Goal: Task Accomplishment & Management: Complete application form

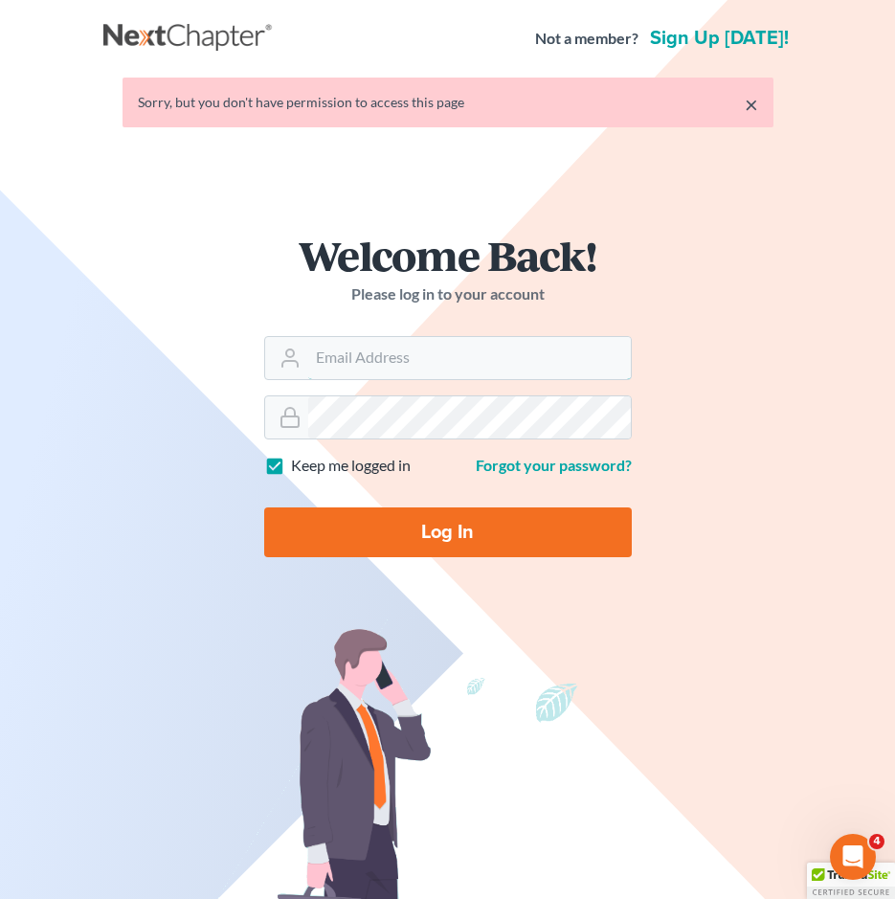
type input "mike@hurttlaw.com"
click at [432, 530] on input "Log In" at bounding box center [448, 532] width 368 height 50
type input "Thinking..."
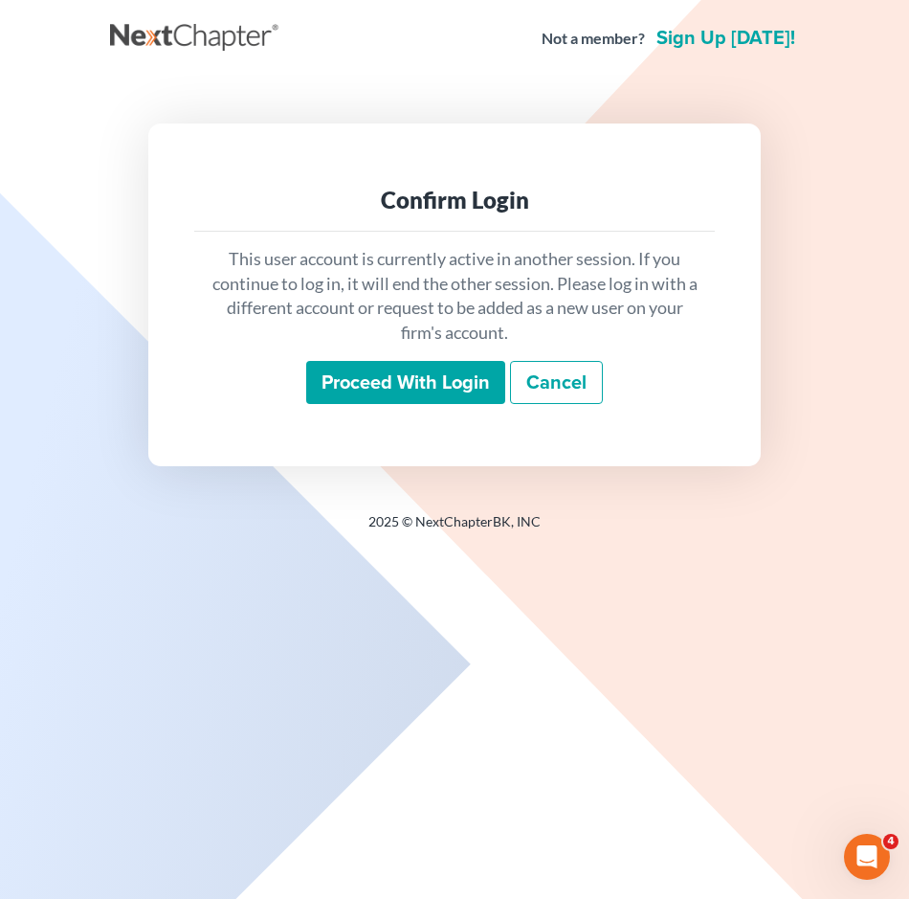
click at [372, 372] on input "Proceed with login" at bounding box center [405, 383] width 199 height 44
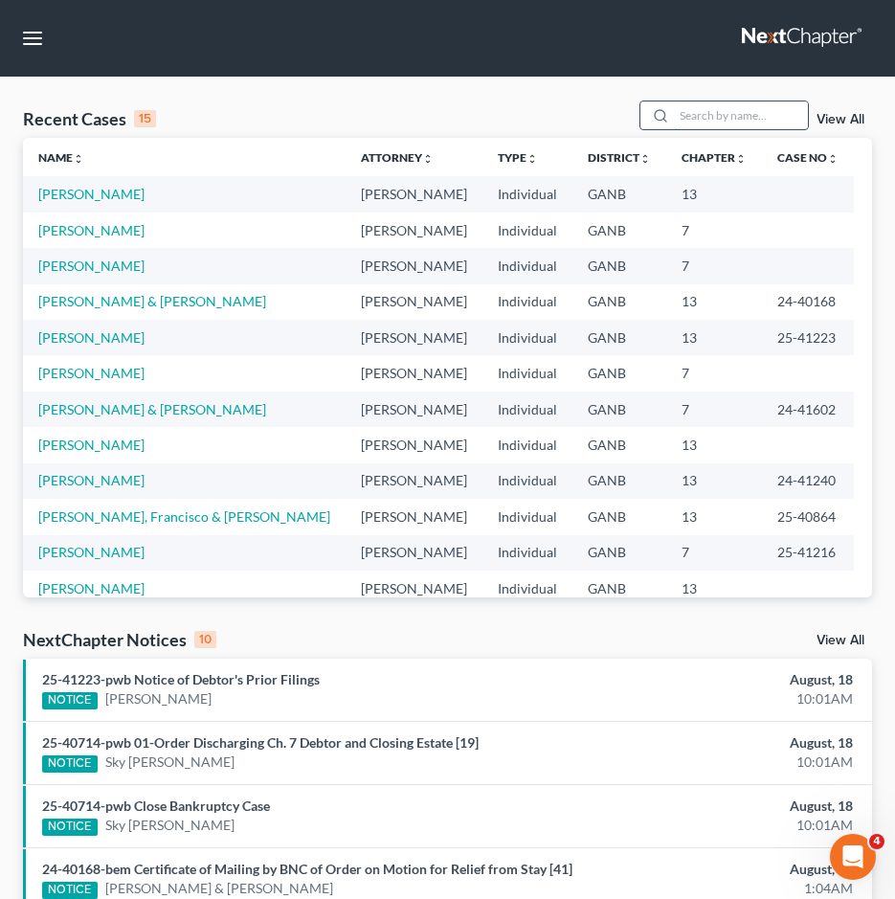
click at [722, 123] on input "search" at bounding box center [741, 115] width 134 height 28
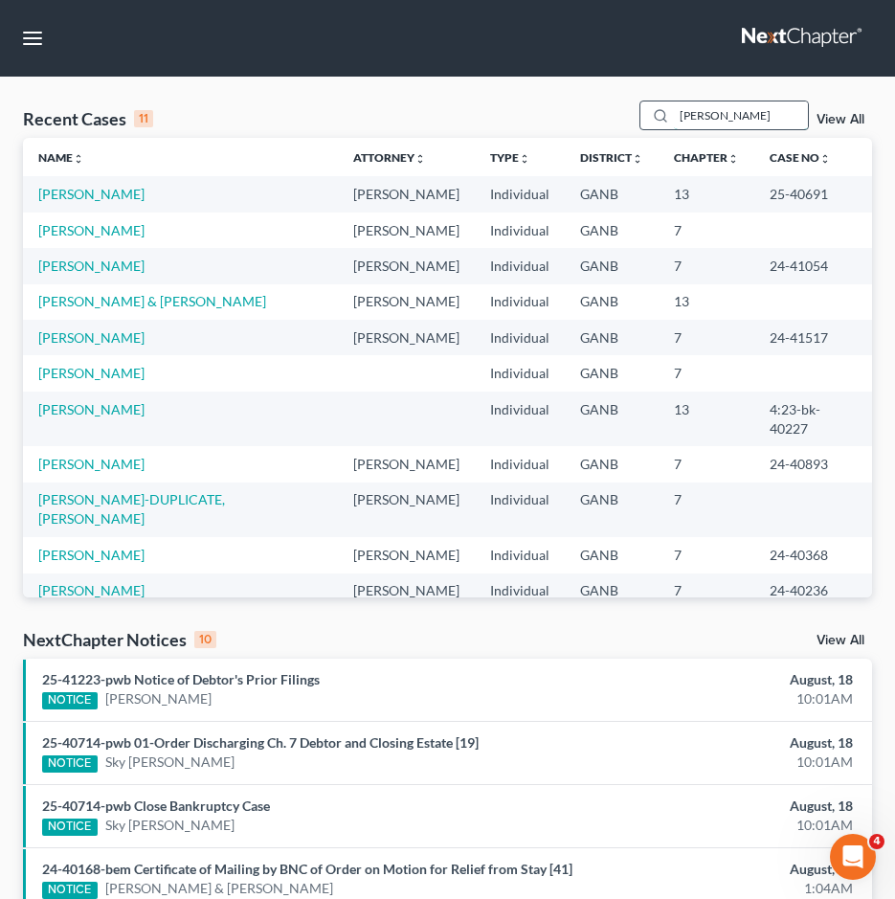
type input "[PERSON_NAME]"
click at [69, 187] on link "Smith, Daniel" at bounding box center [91, 194] width 106 height 16
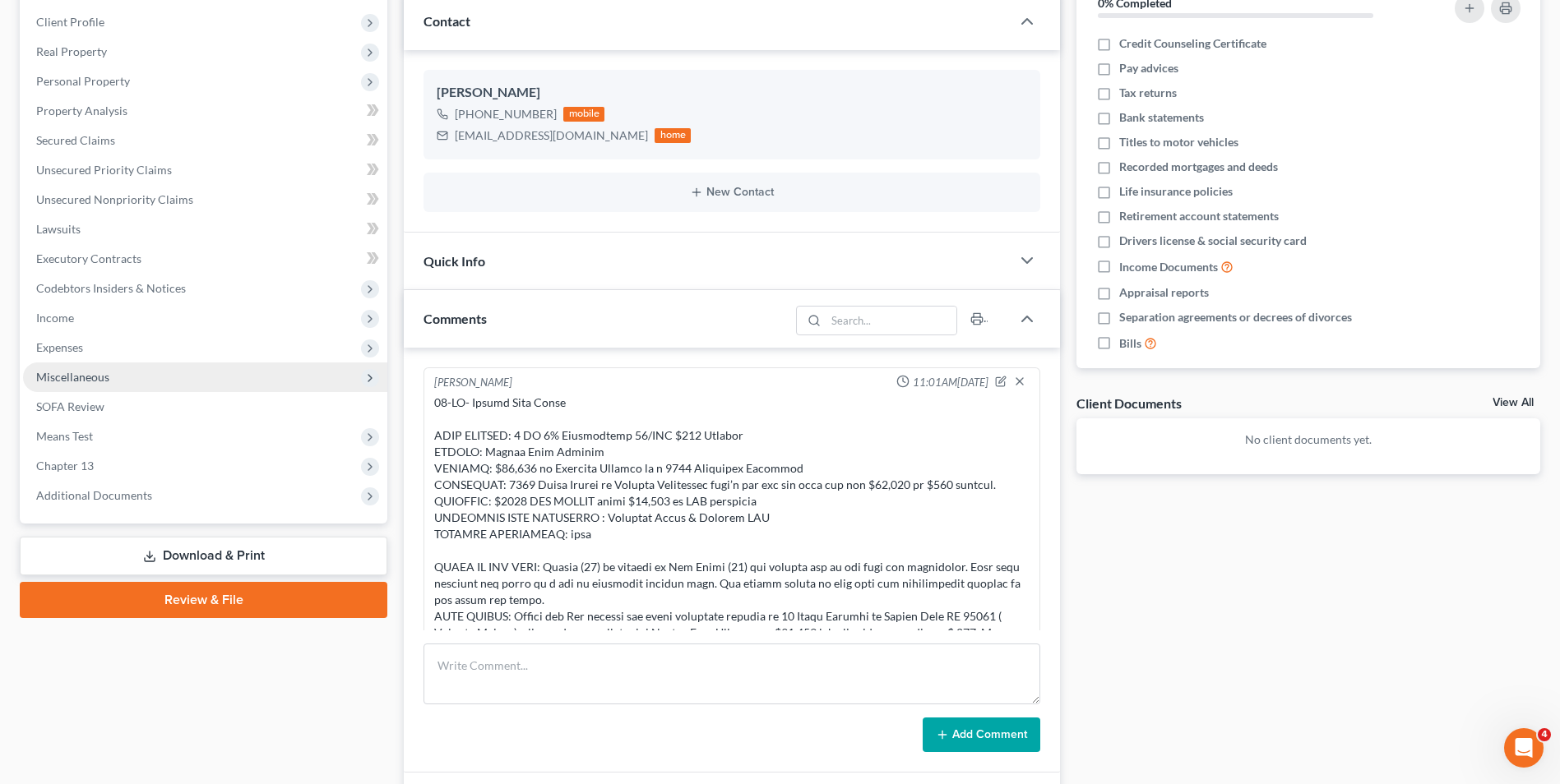
scroll to position [164, 0]
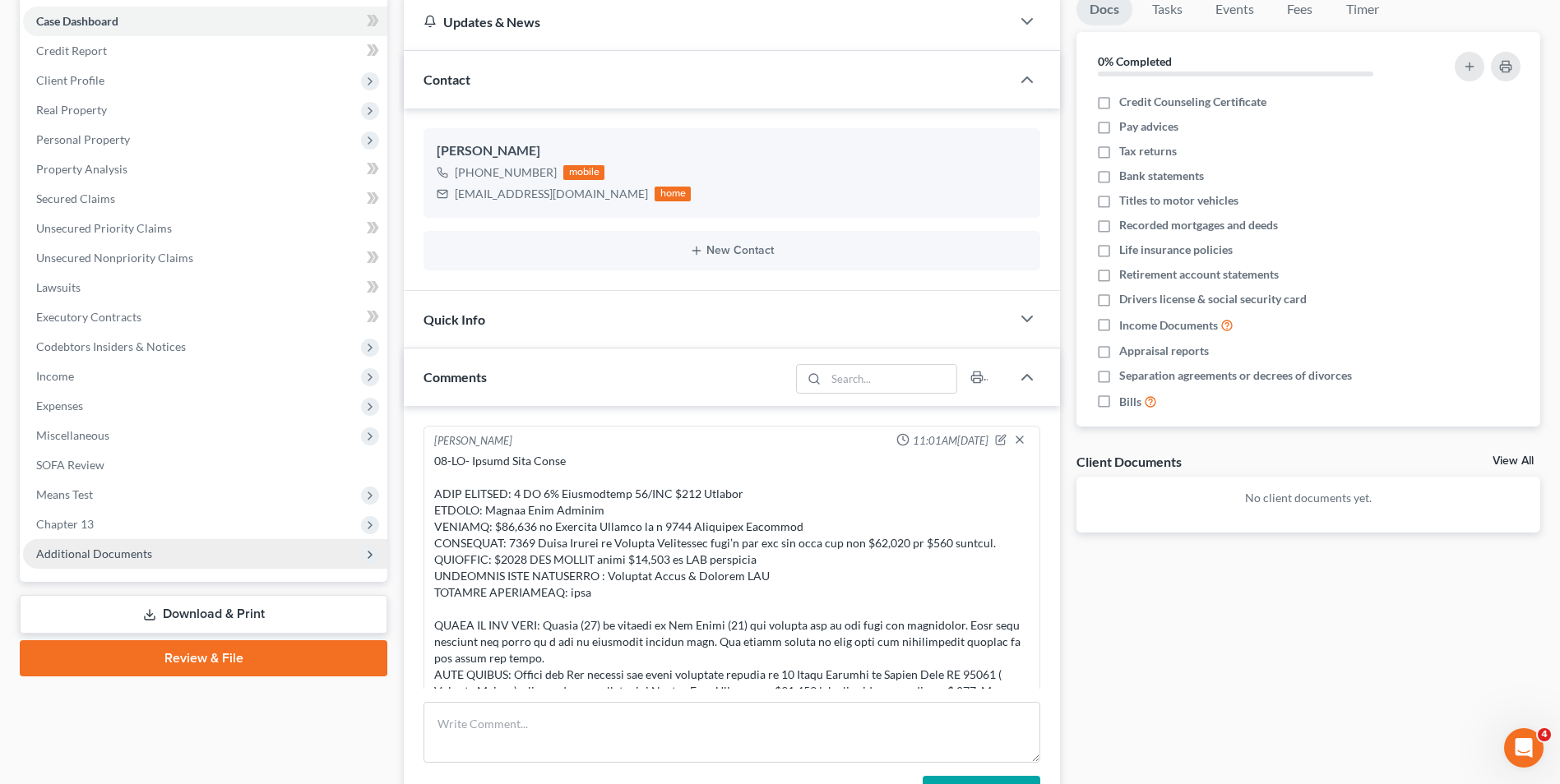
click at [85, 556] on span "Additional Documents" at bounding box center [94, 554] width 116 height 14
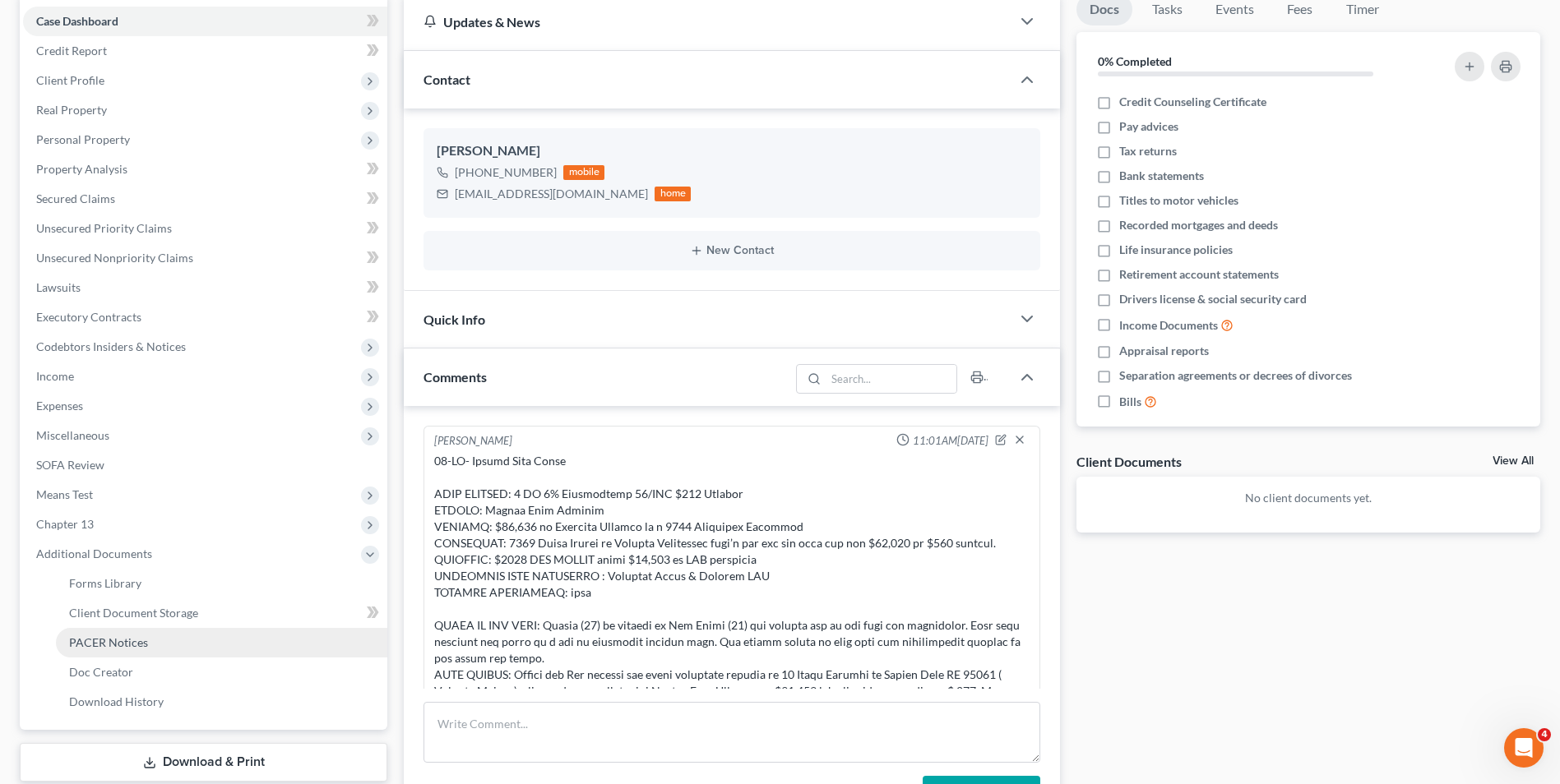
click at [111, 636] on span "PACER Notices" at bounding box center [108, 642] width 79 height 14
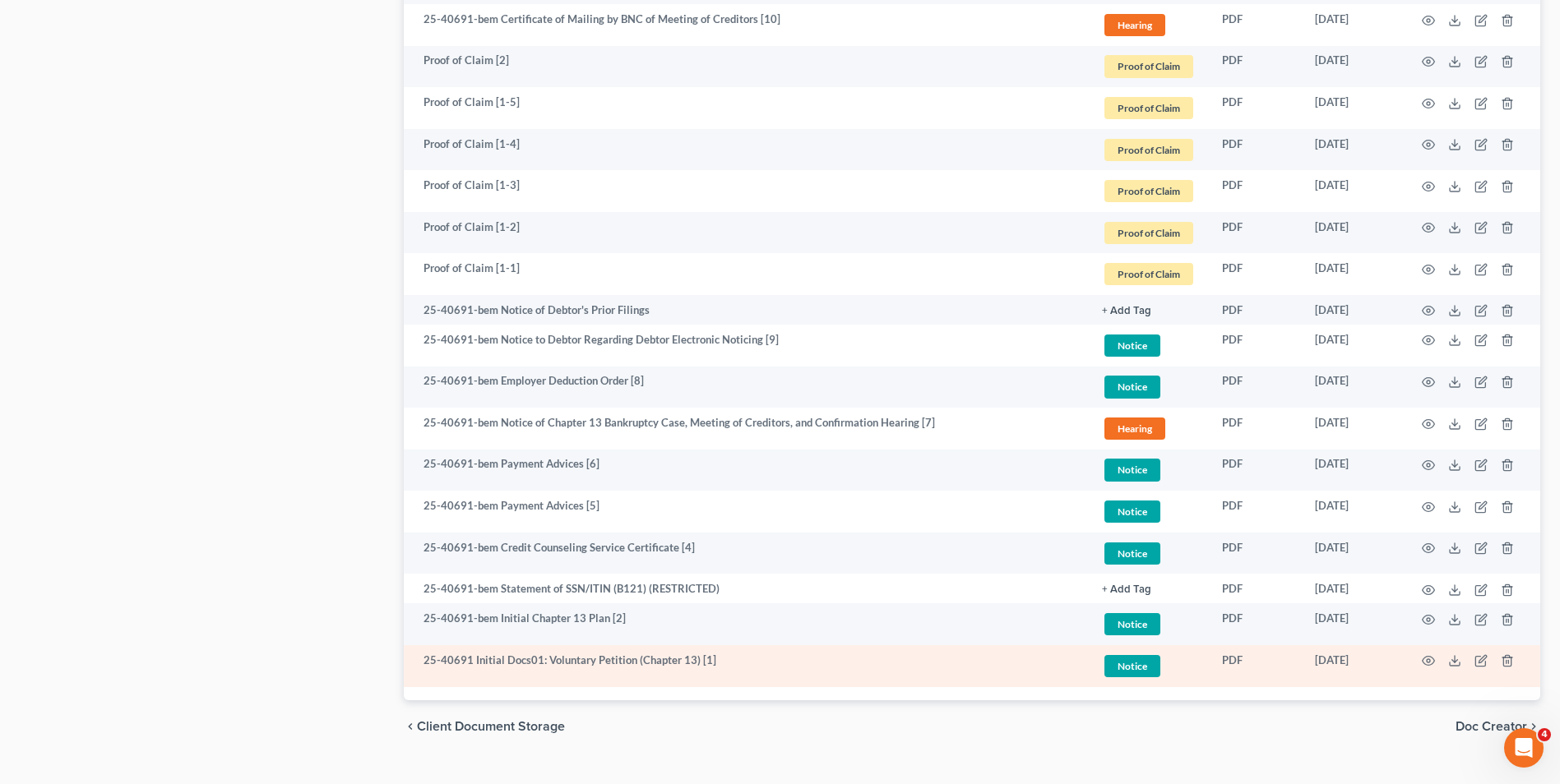
scroll to position [1946, 0]
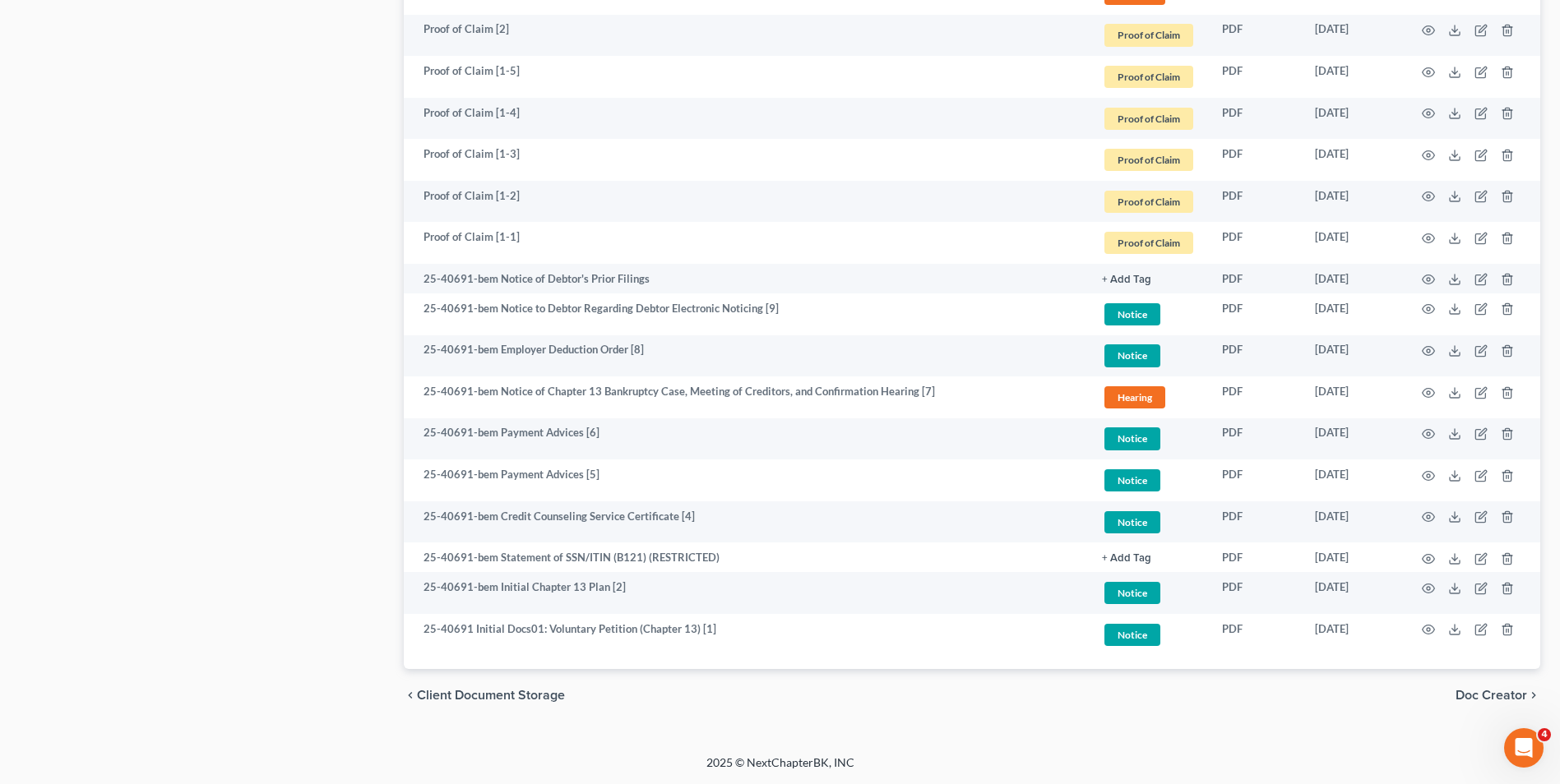
click at [780, 719] on div "chevron_left Client Document Storage Doc Creator chevron_right" at bounding box center [972, 695] width 1136 height 52
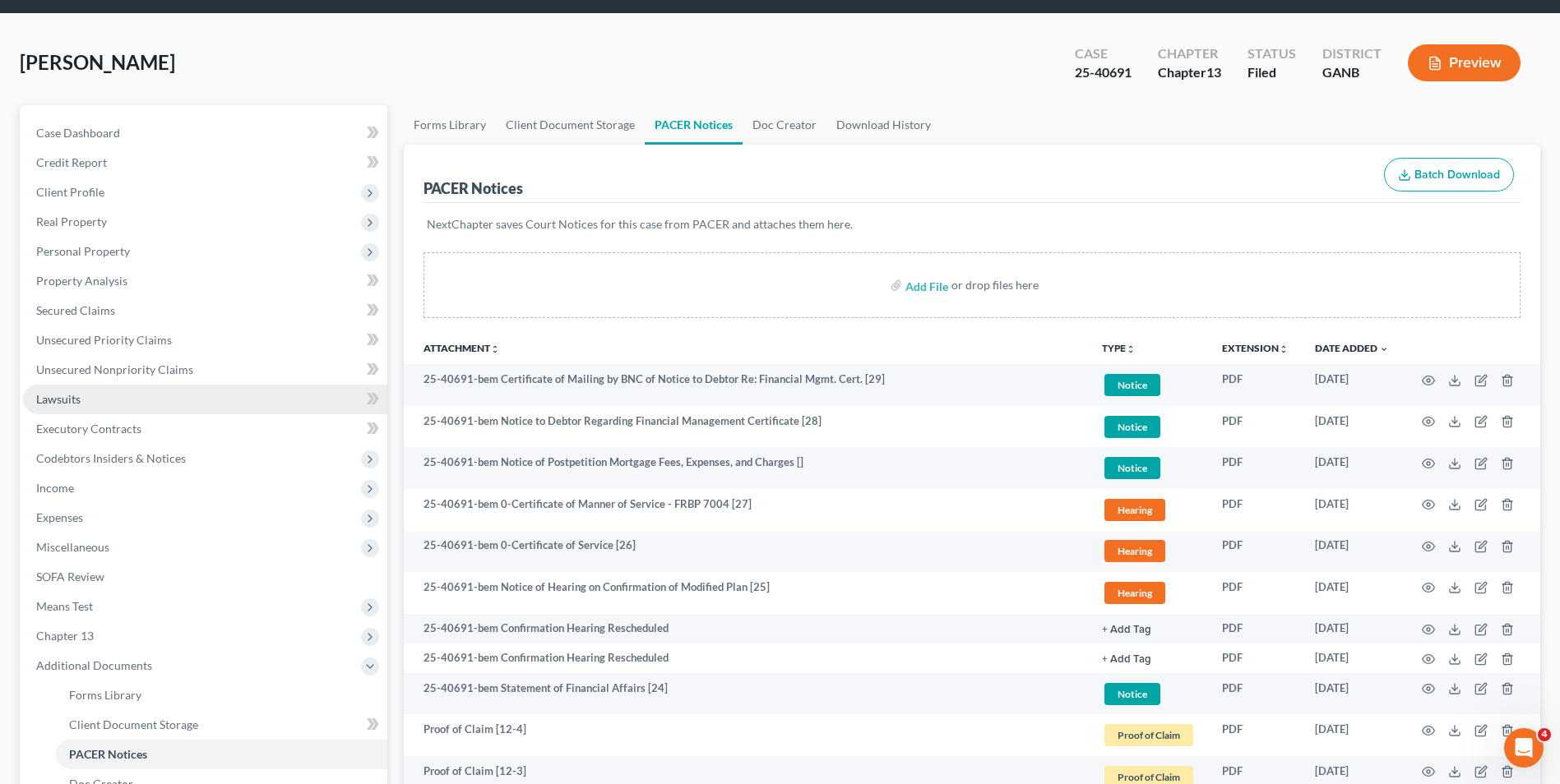
scroll to position [82, 0]
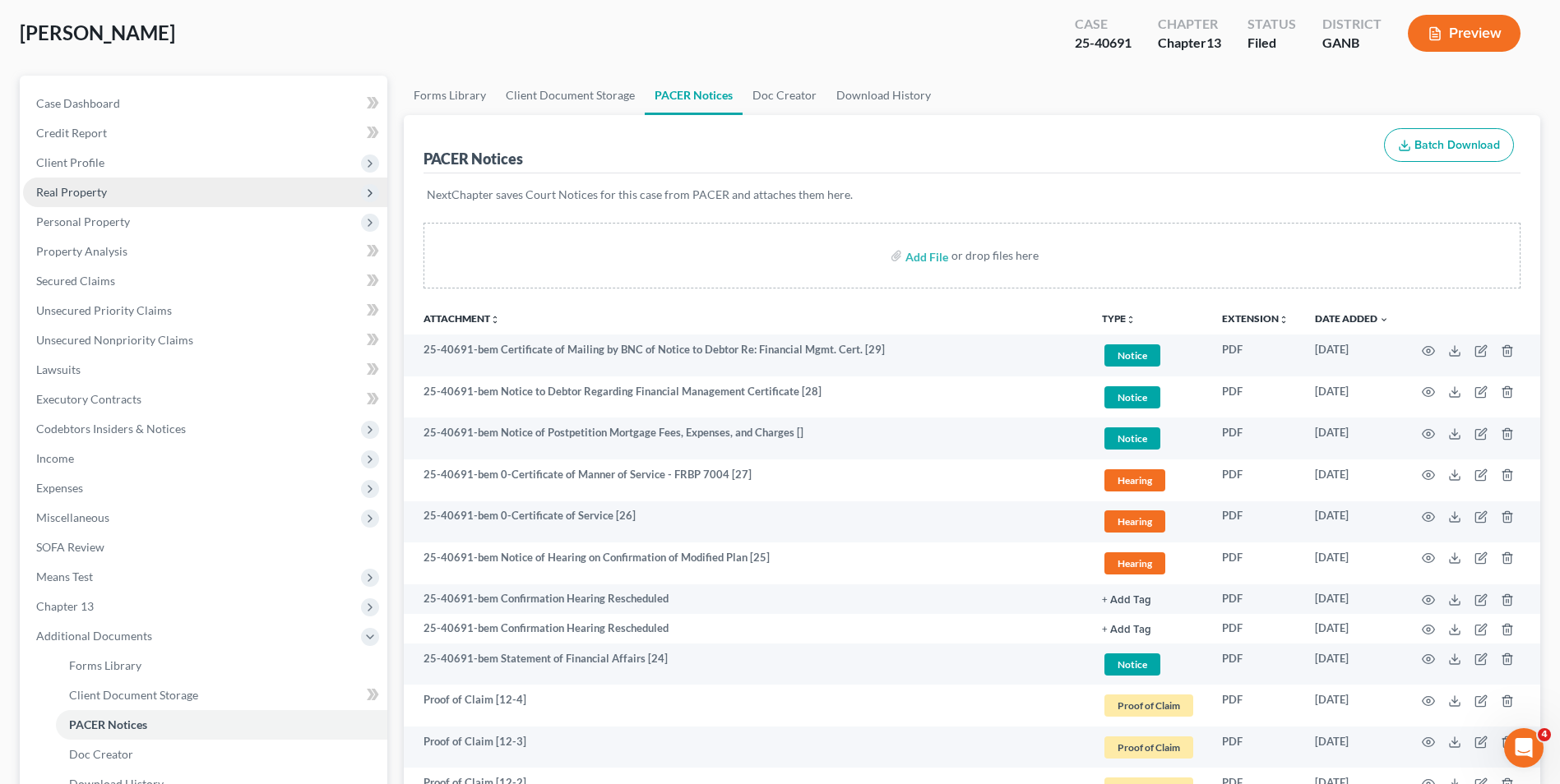
click at [85, 183] on span "Real Property" at bounding box center [205, 192] width 364 height 29
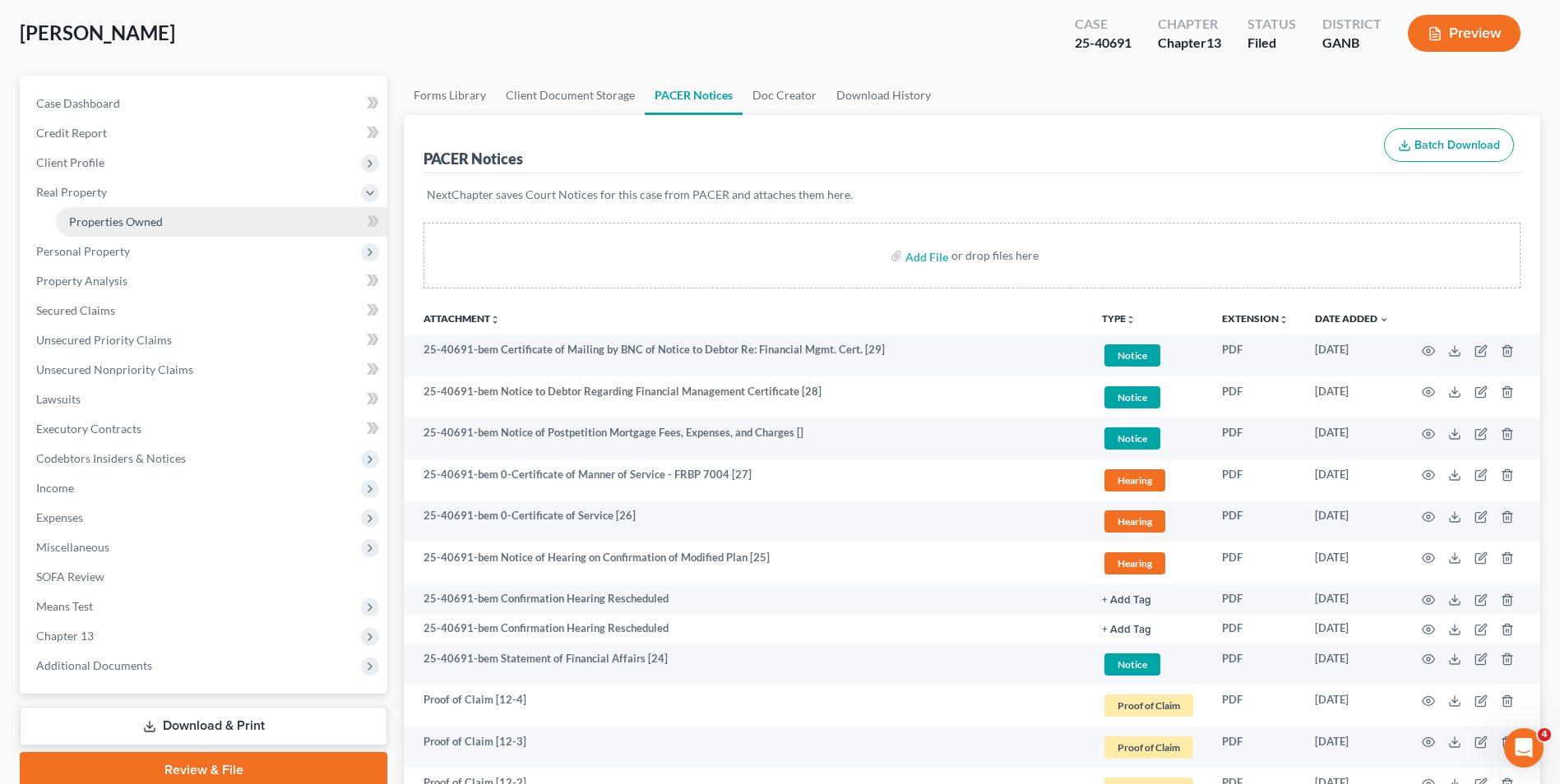
click at [151, 219] on span "Properties Owned" at bounding box center [115, 222] width 94 height 14
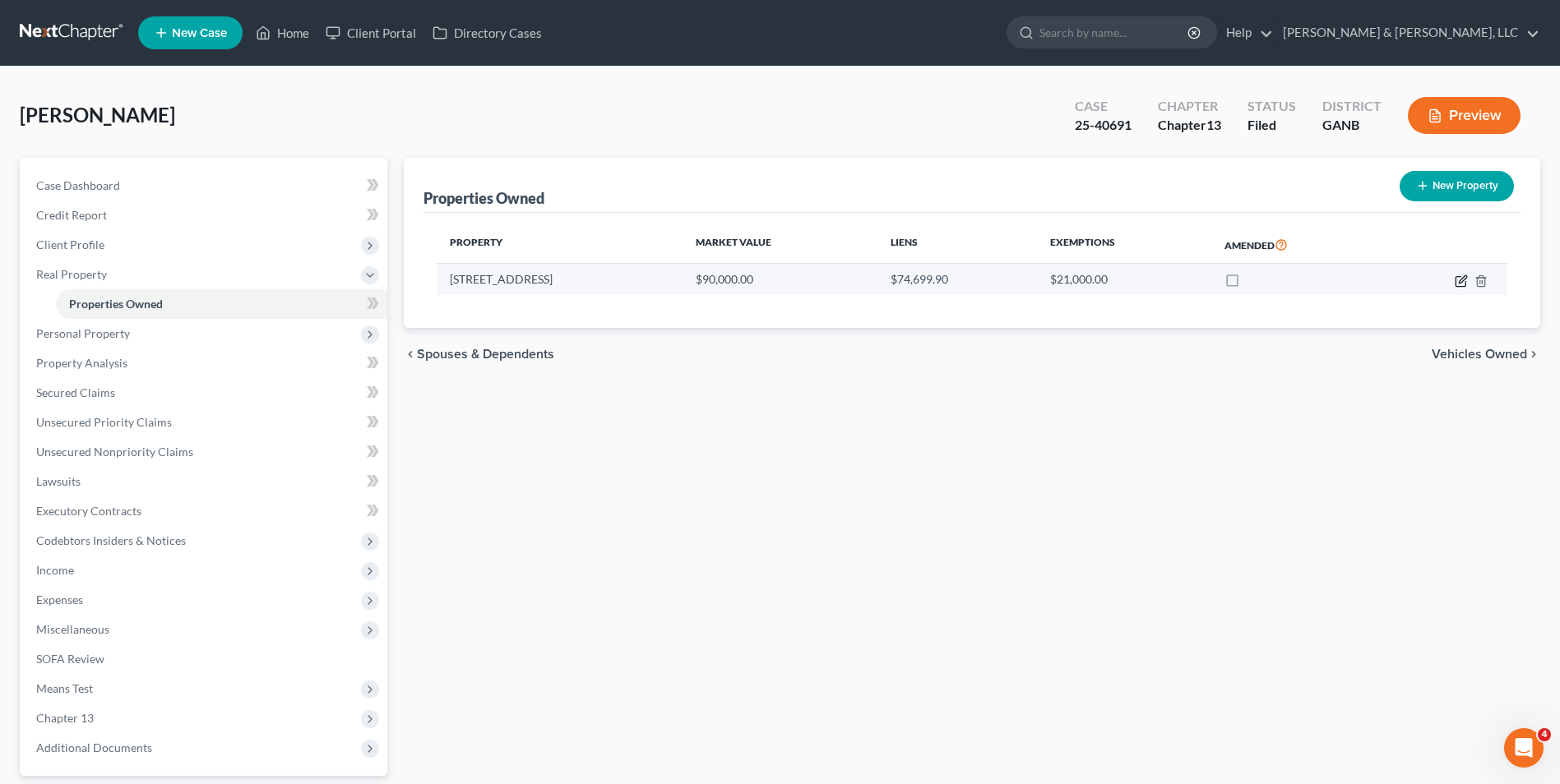
click at [780, 283] on icon "button" at bounding box center [1460, 281] width 13 height 13
select select "10"
select select "0"
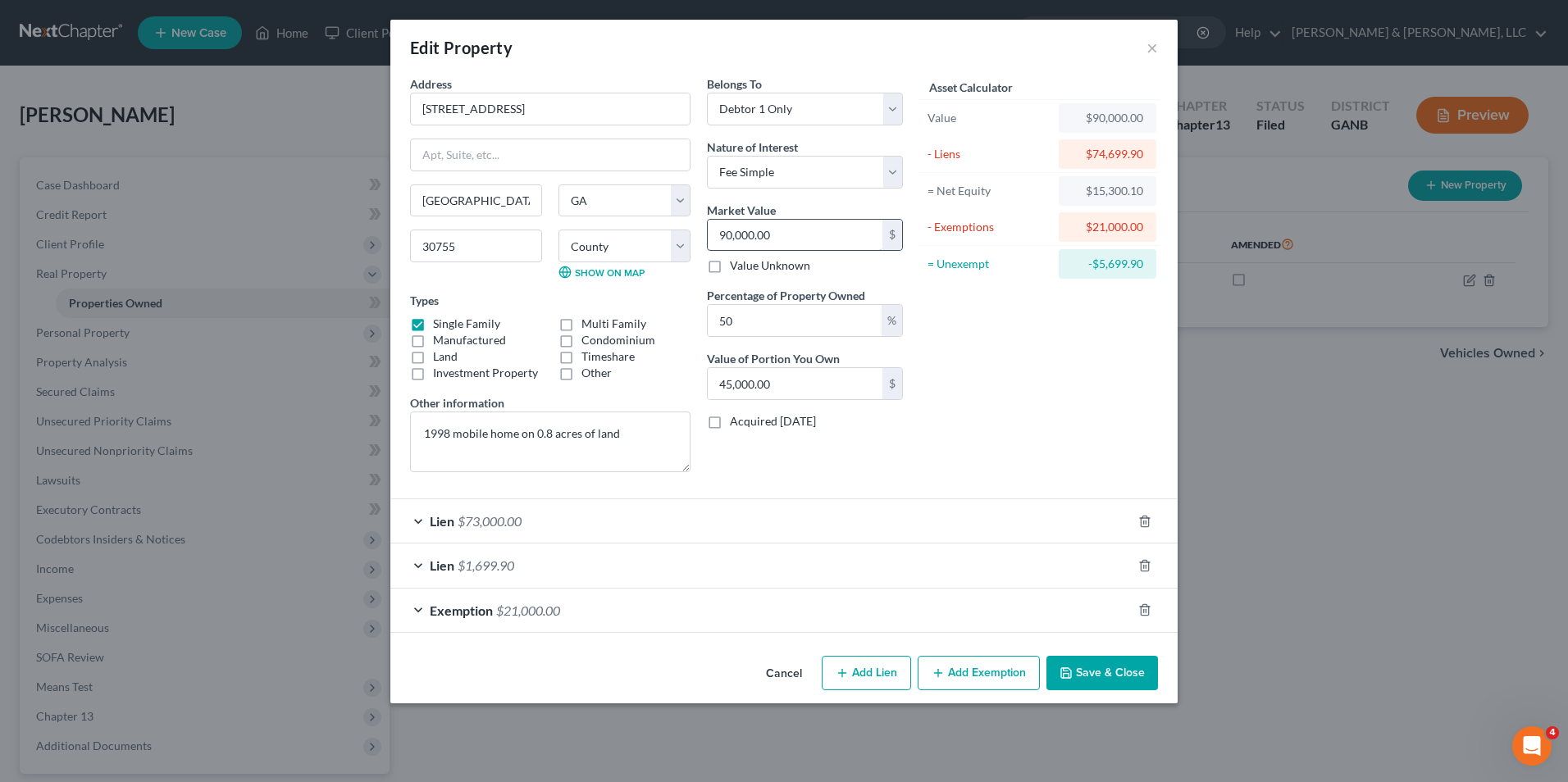
click at [714, 238] on input "90,000.00" at bounding box center [795, 236] width 175 height 31
click at [713, 233] on input "90,000.00" at bounding box center [795, 236] width 175 height 31
type input "0,000.00"
type input "0"
type input "10,000.00"
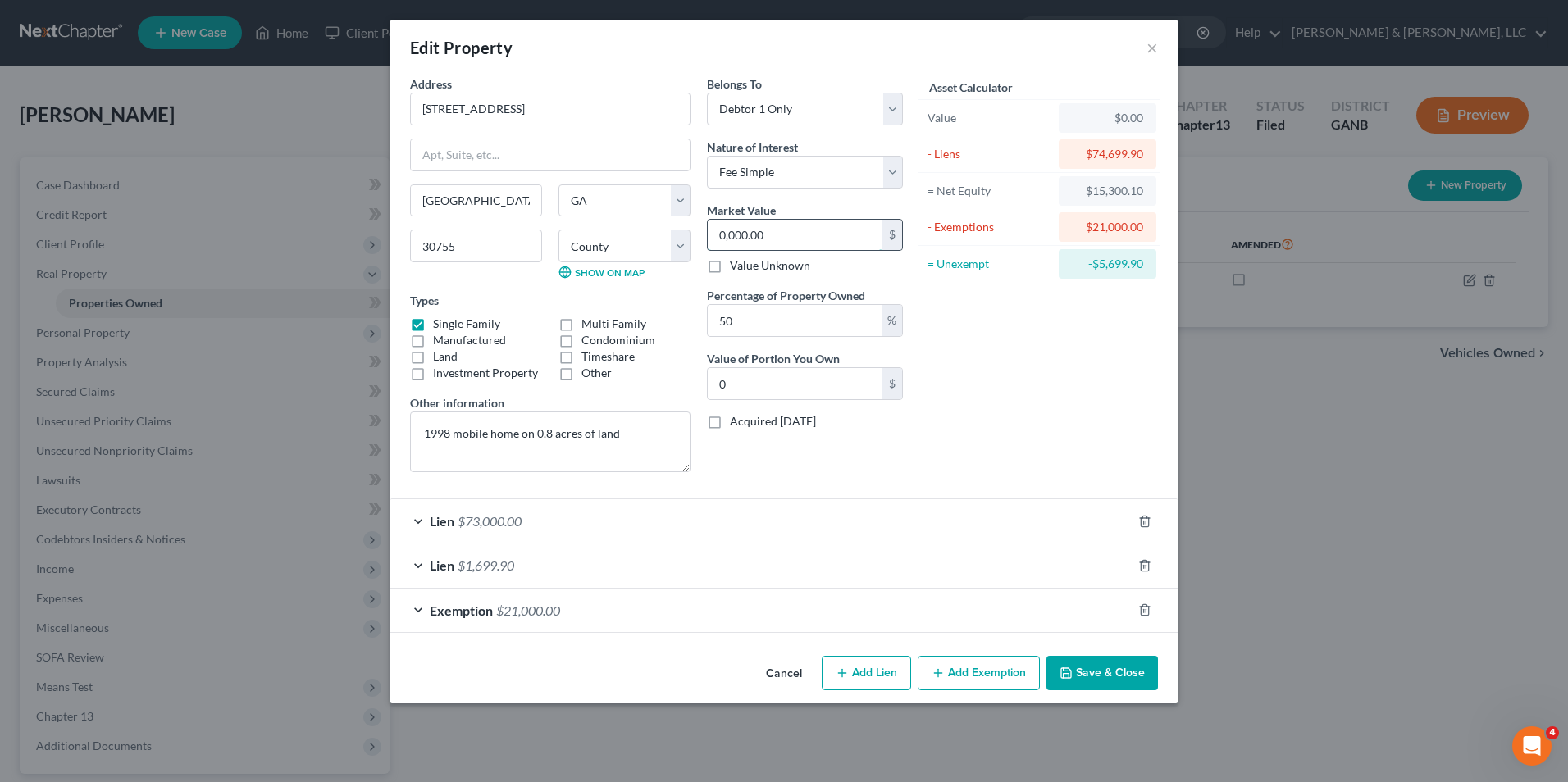
type input "5,000.00"
type input "120,000.00"
type input "60,000.00"
type input "1240,000.00"
type input "620,000.00"
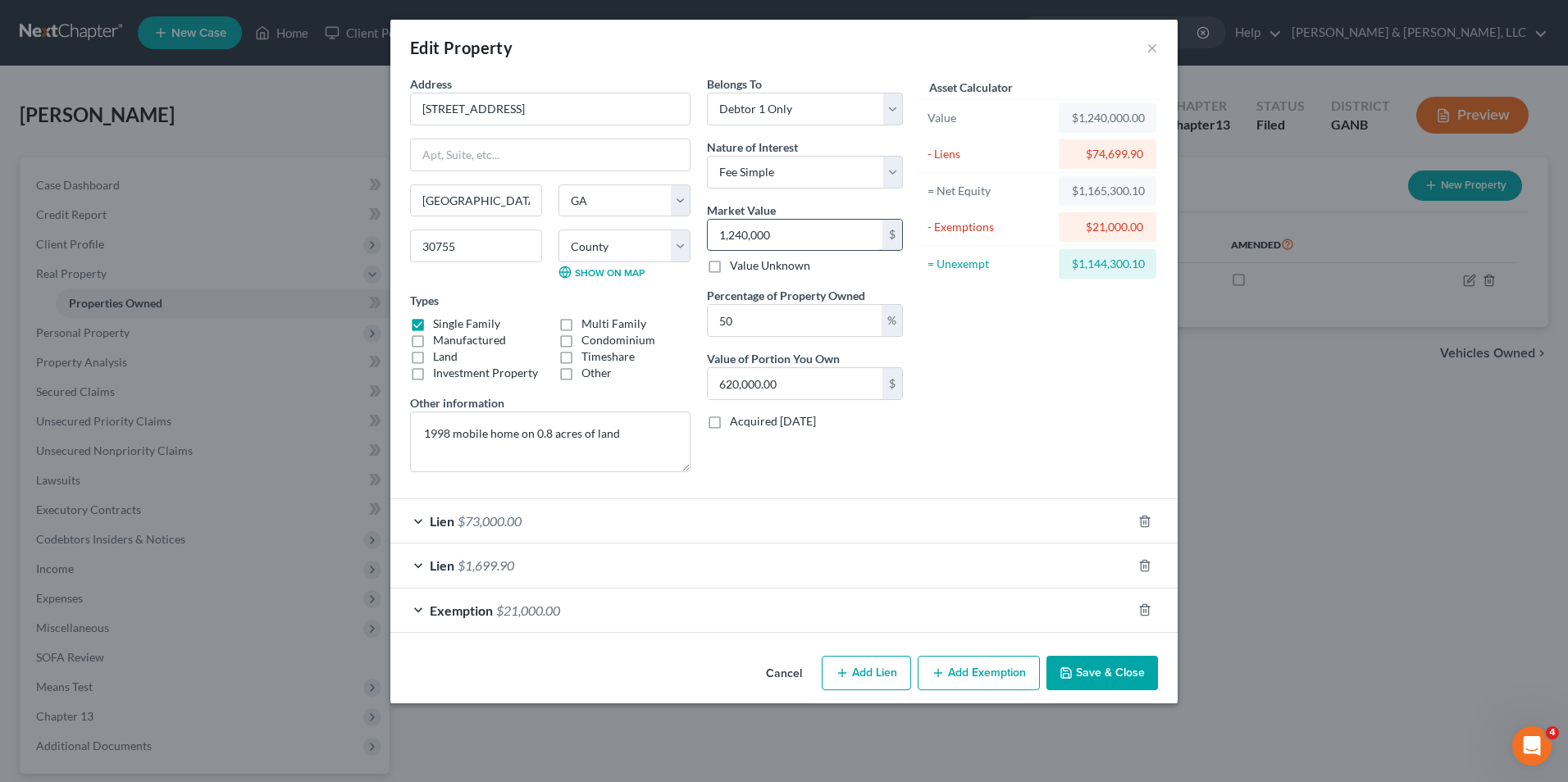
type input "1,240,00"
type input "62,000.00"
type input "1,240,0"
type input "6,200.00"
type input "1,240,"
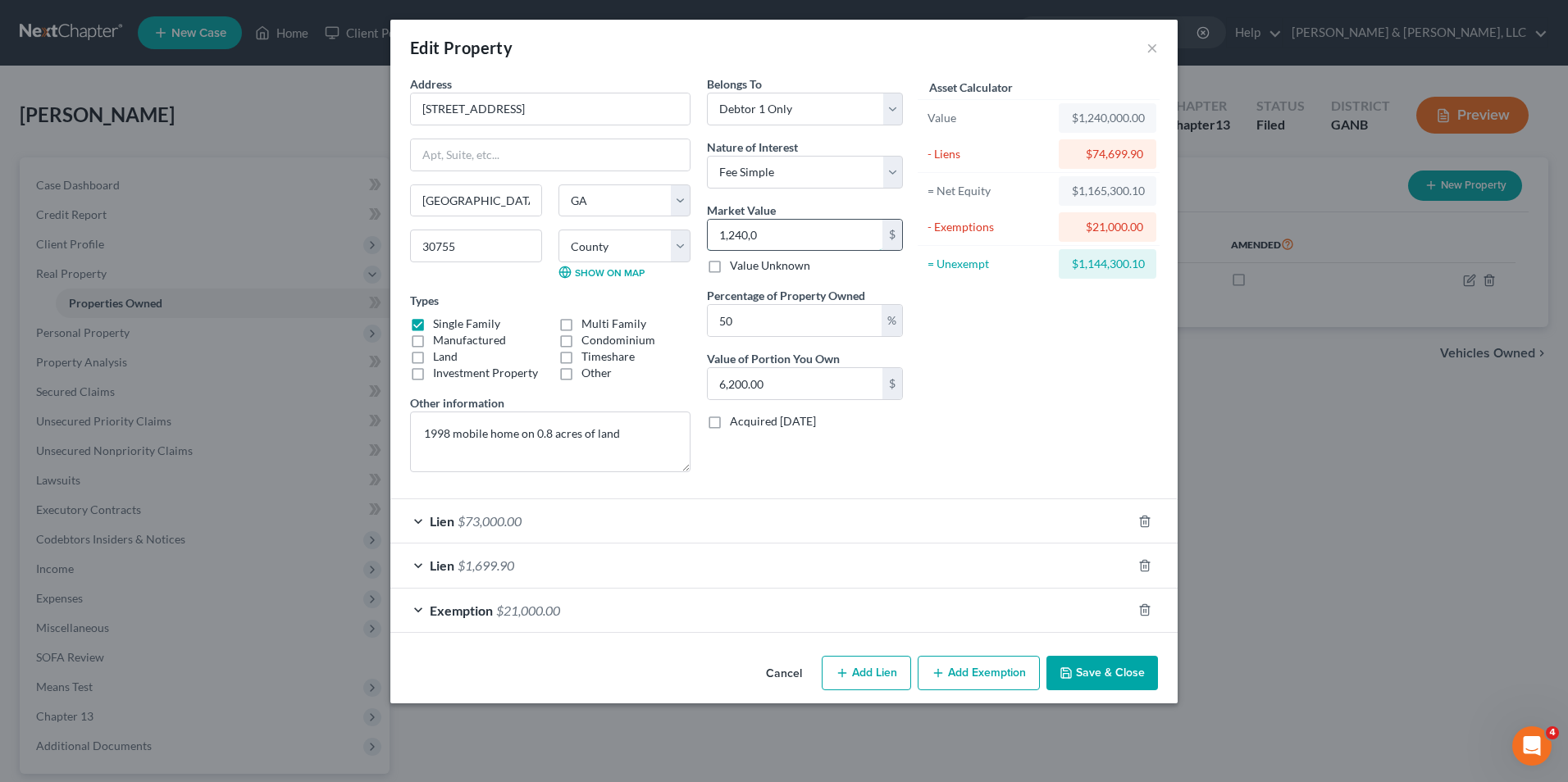
type input "620.00"
type input "1,24"
type input "62.00"
type input "1,2"
type input "6.00"
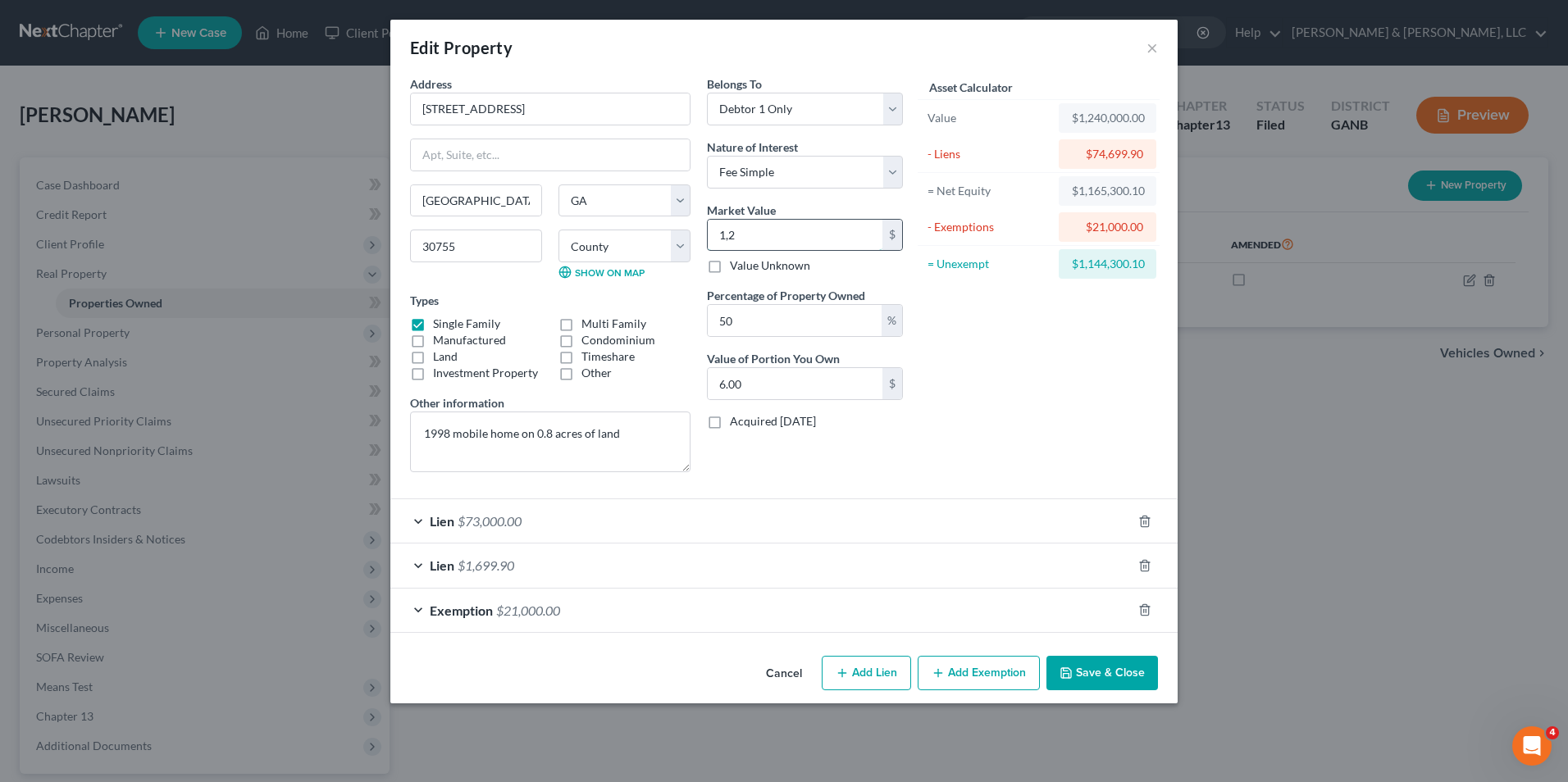
type input "1,"
type input "0.50"
type input "12"
type input "6.00"
type input "124"
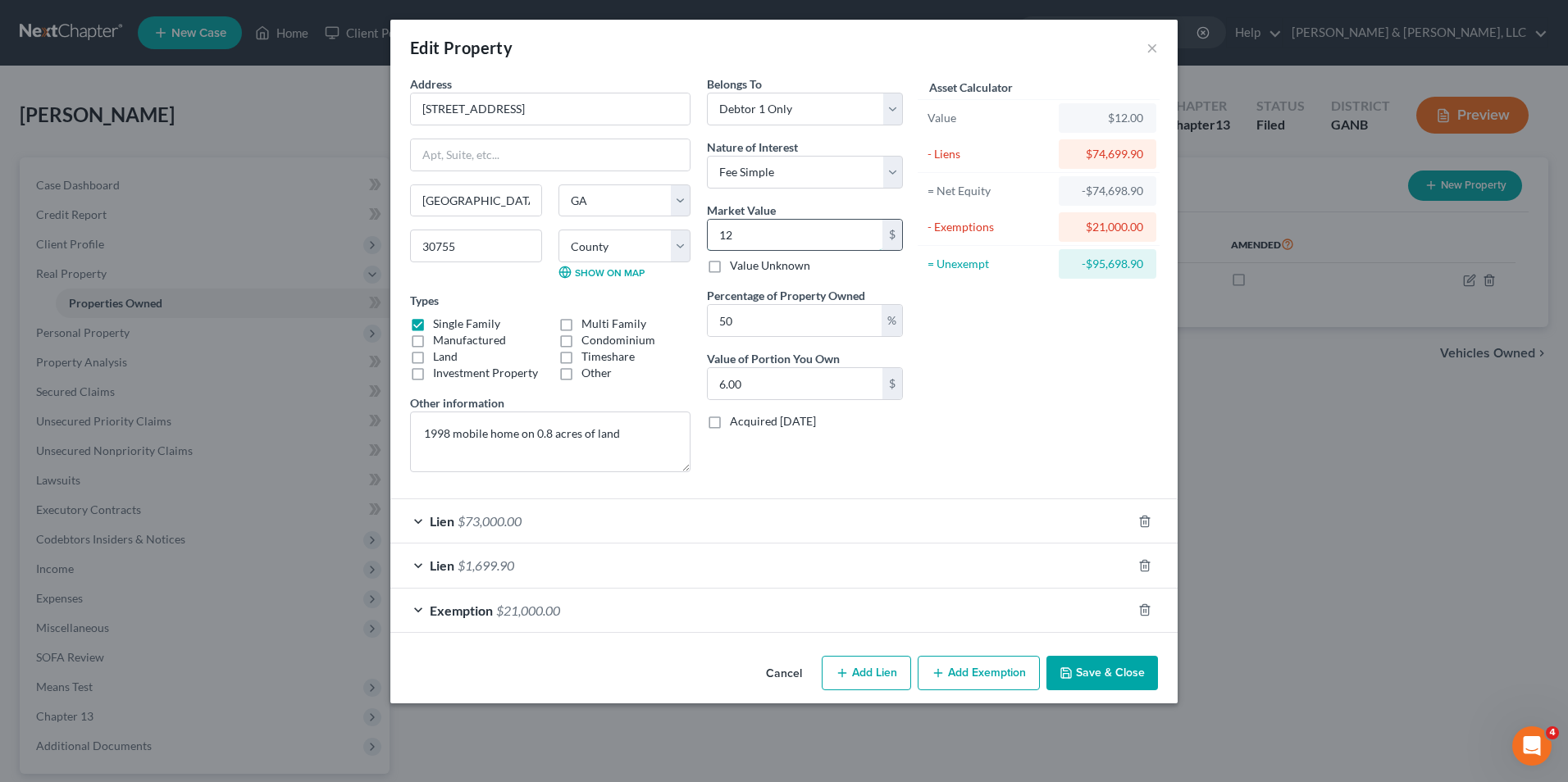
type input "62.00"
type input "1240"
type input "620.00"
type input "1,2400"
type input "6,200.00"
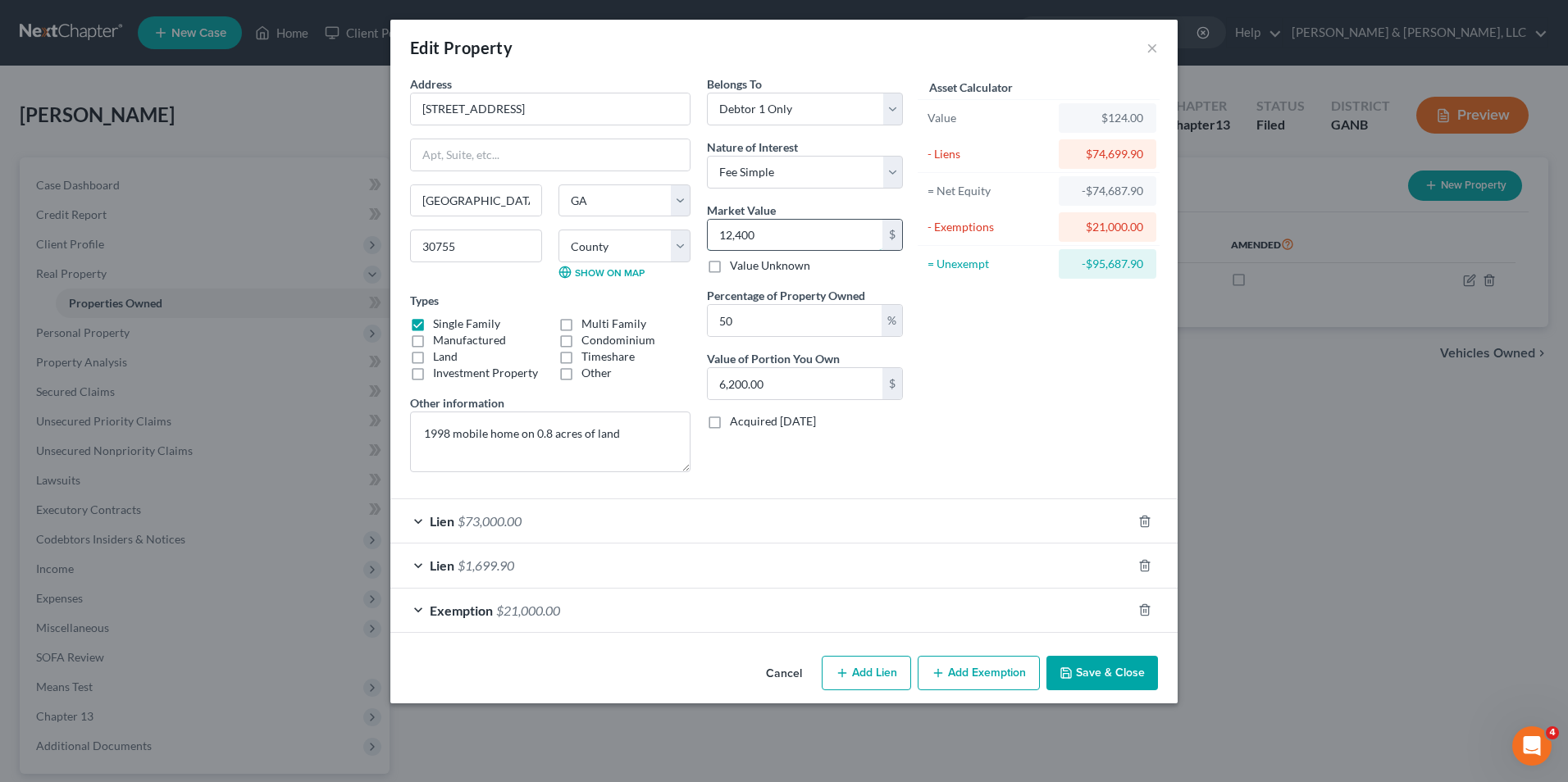
type input "12,4000"
type input "62,000.00"
type input "124,000.00"
click at [778, 369] on div "Asset Calculator Value $124,000.00 - Liens $74,699.90 = Net Equity $49,300.10 -…" at bounding box center [1039, 280] width 255 height 410
click at [778, 508] on div "Lien $73,000.00" at bounding box center [761, 521] width 741 height 44
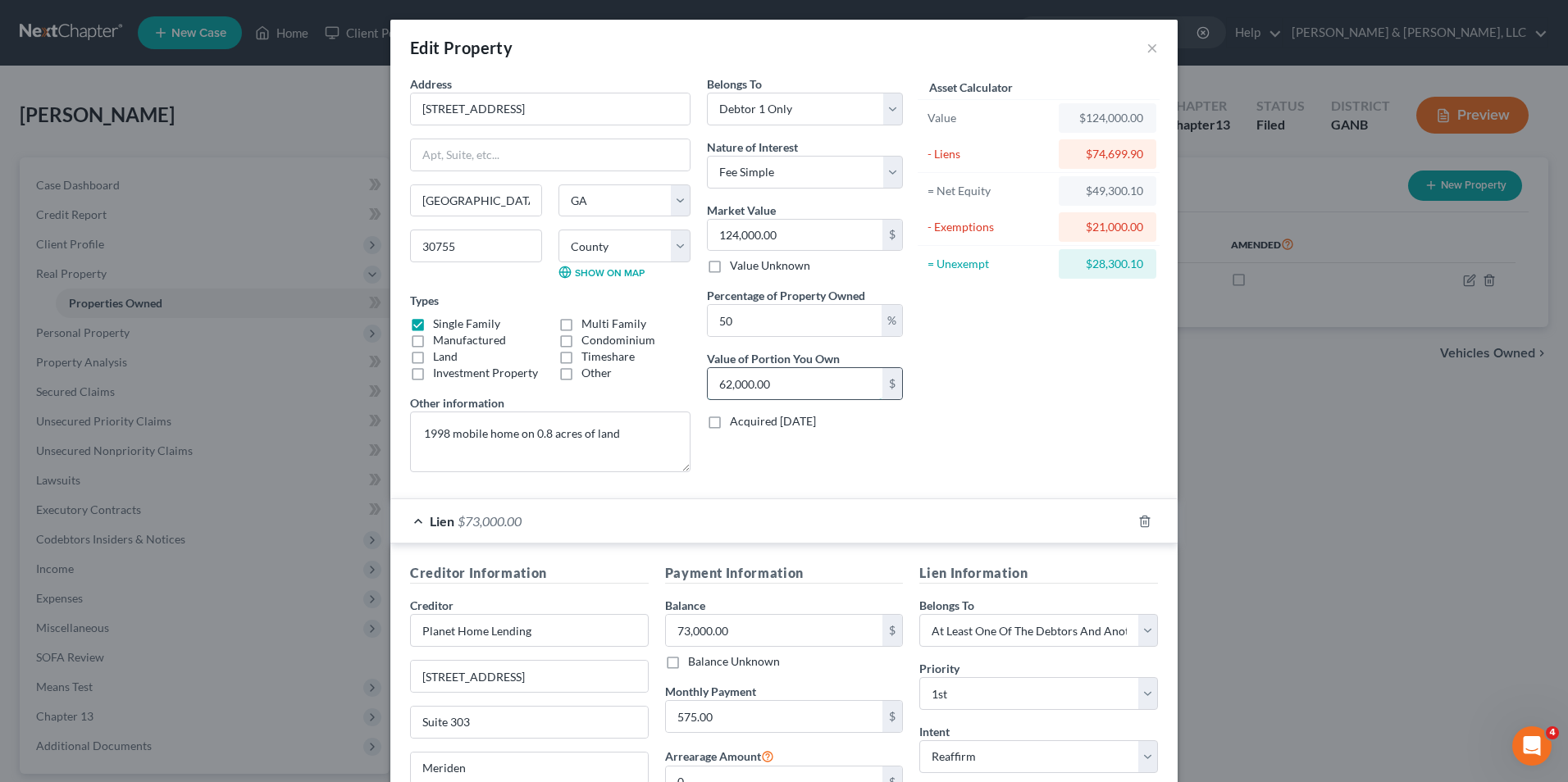
click at [778, 386] on input "62,000.00" at bounding box center [795, 384] width 175 height 31
click at [778, 407] on div "Asset Calculator Value $124,000.00 - Liens $74,699.90 = Net Equity $49,300.10 -…" at bounding box center [1039, 280] width 255 height 410
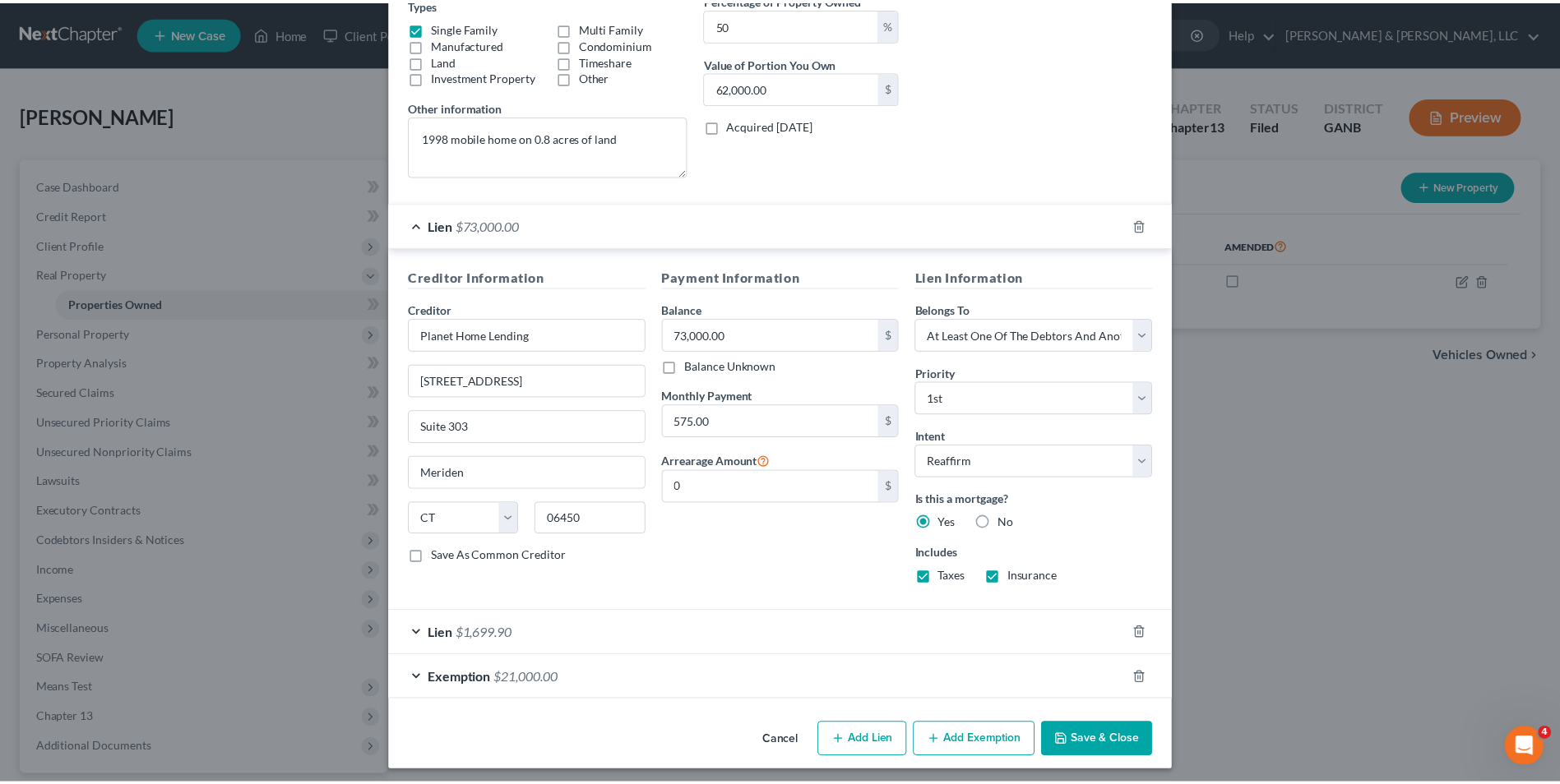
scroll to position [304, 0]
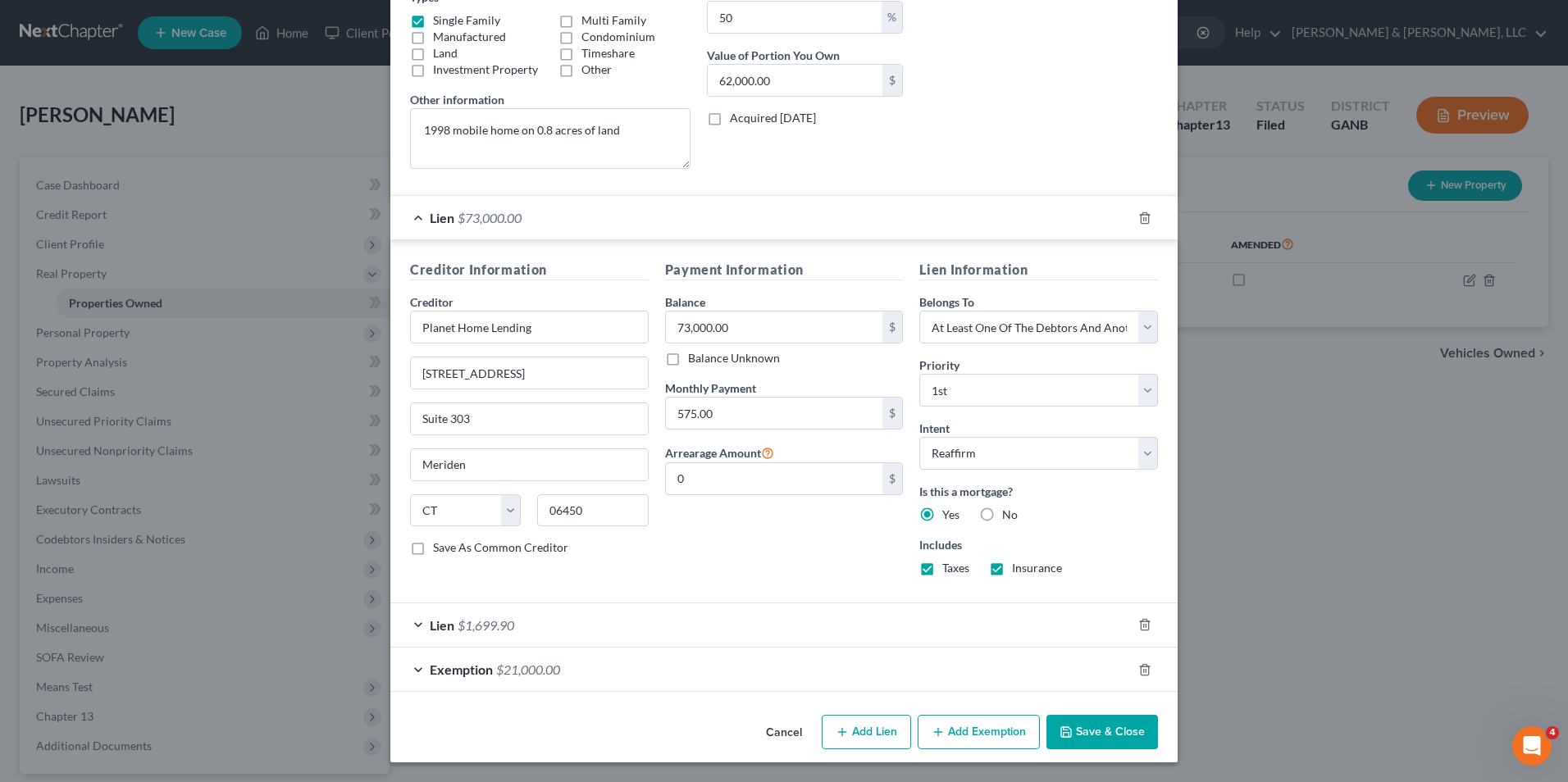
click at [778, 733] on button "Save & Close" at bounding box center [1102, 732] width 111 height 34
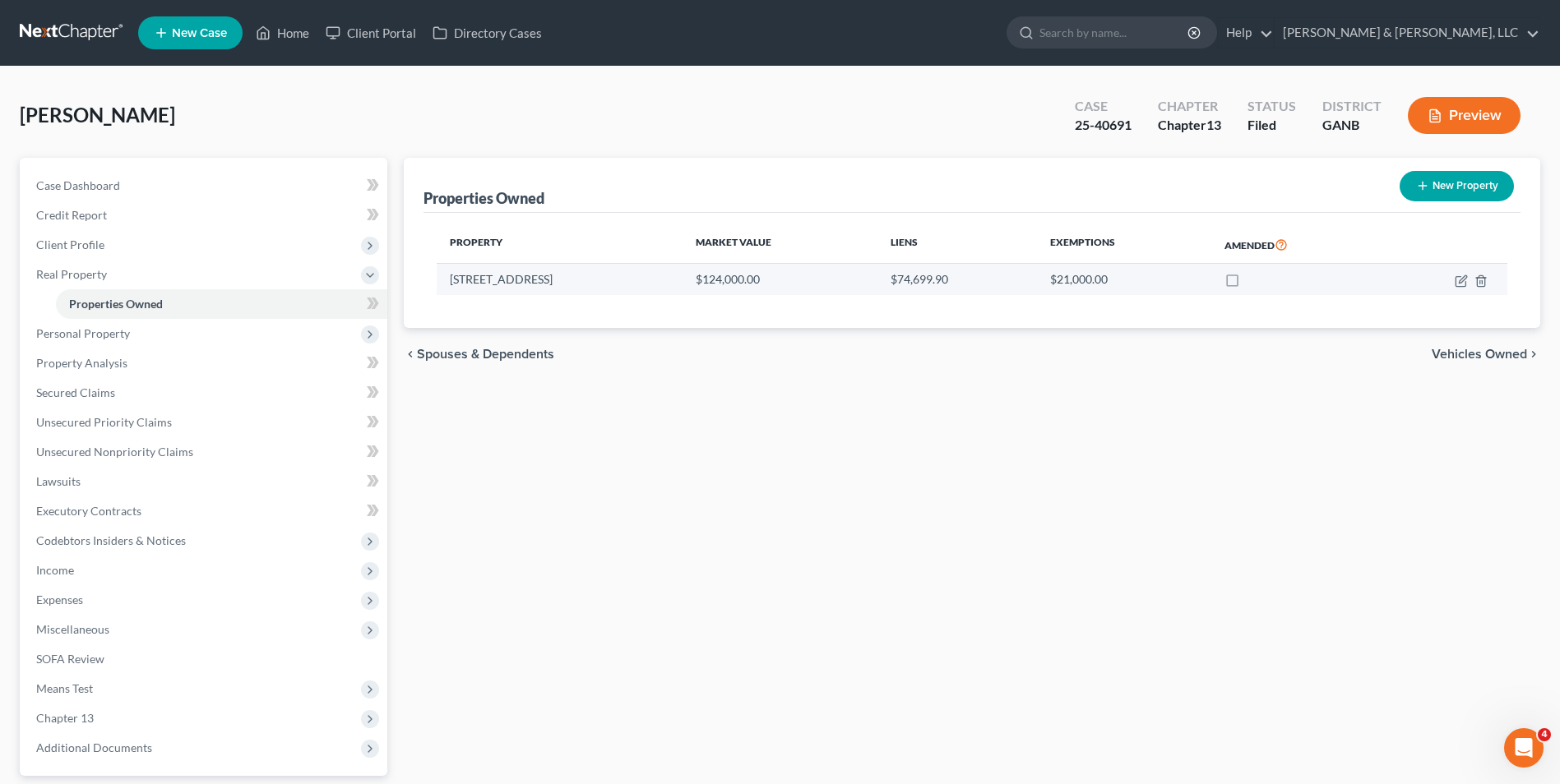
click at [780, 283] on label at bounding box center [1247, 283] width 0 height 0
click at [780, 278] on input "checkbox" at bounding box center [1259, 277] width 10 height 10
checkbox input "true"
click at [780, 457] on div "Properties Owned New Property Property Market Value Liens Exemptions Amended 44…" at bounding box center [972, 514] width 1153 height 713
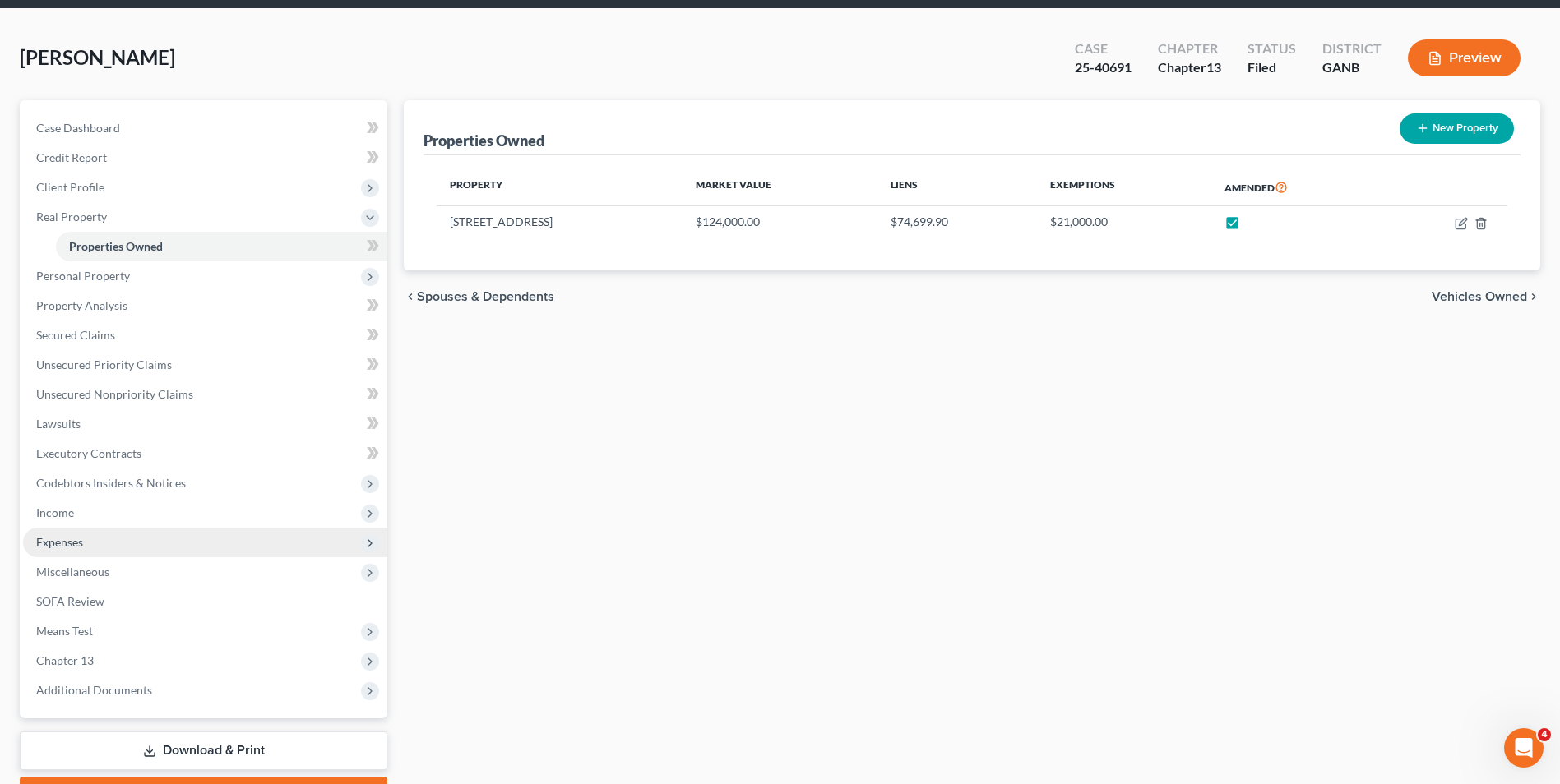
scroll to position [149, 0]
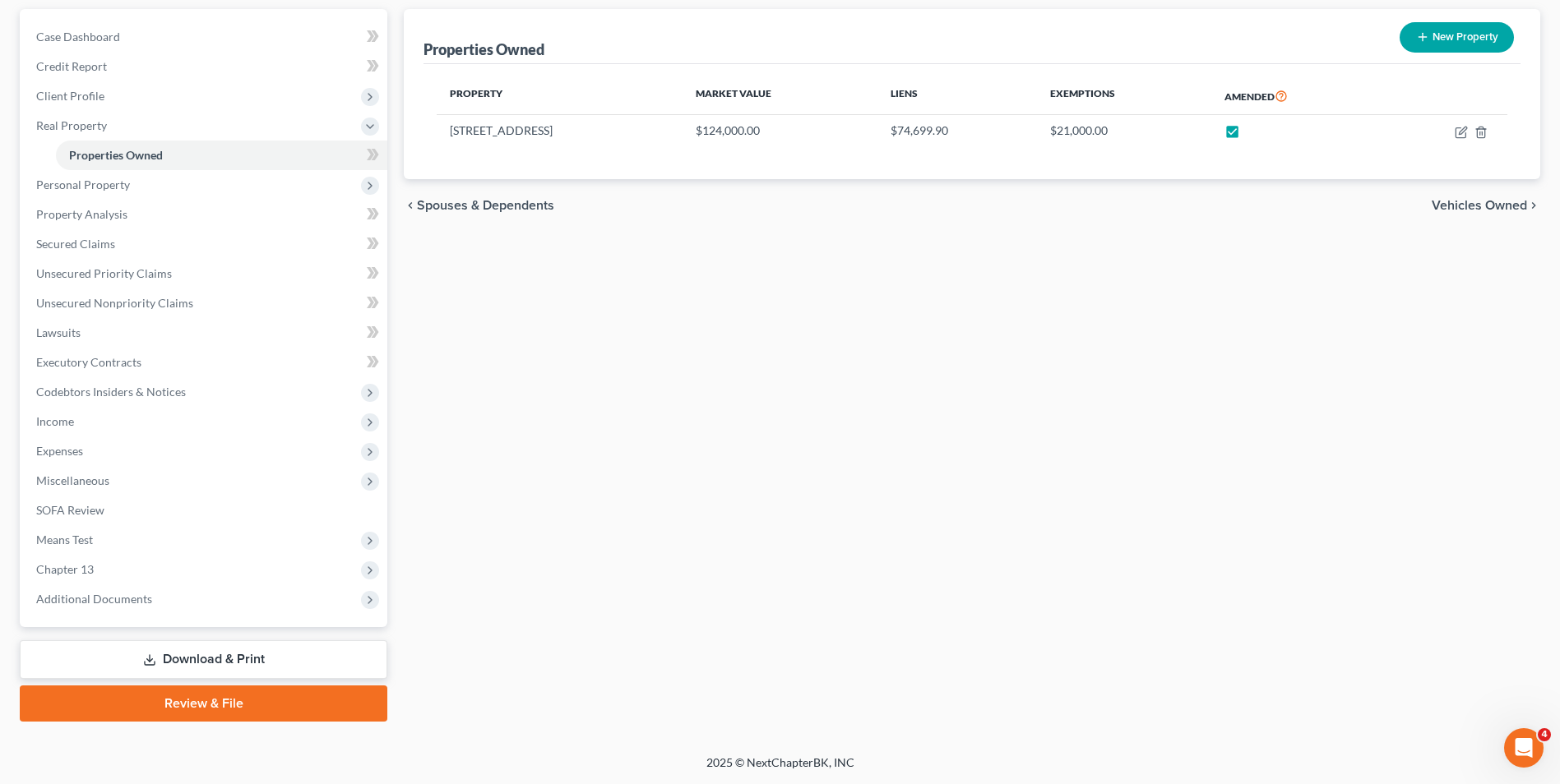
click at [255, 655] on link "Download & Print" at bounding box center [204, 659] width 368 height 39
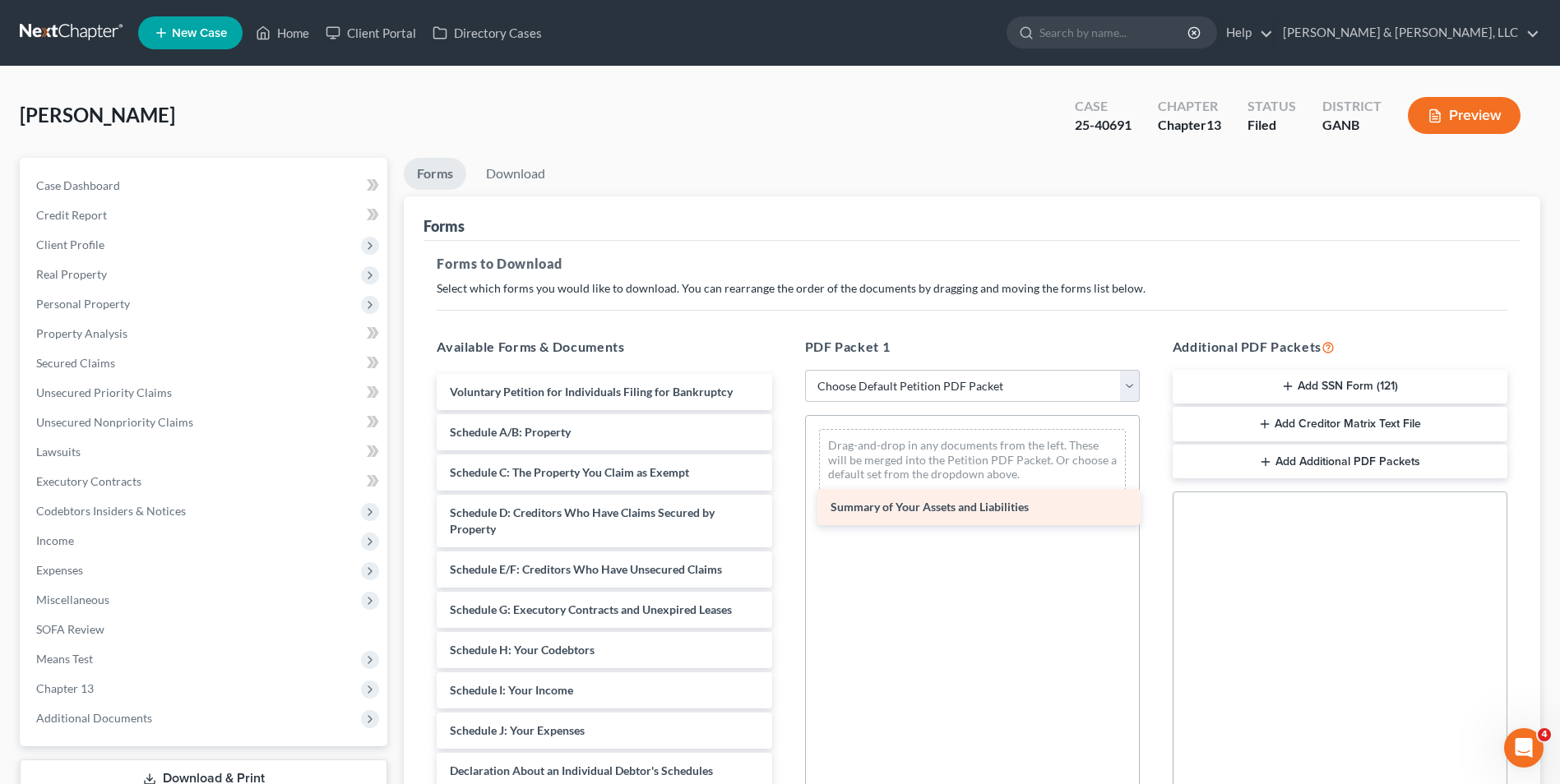
drag, startPoint x: 653, startPoint y: 429, endPoint x: 1033, endPoint y: 504, distance: 387.3
click at [780, 504] on div "Summary of Your Assets and Liabilities Voluntary Petition for Individuals Filin…" at bounding box center [604, 719] width 361 height 690
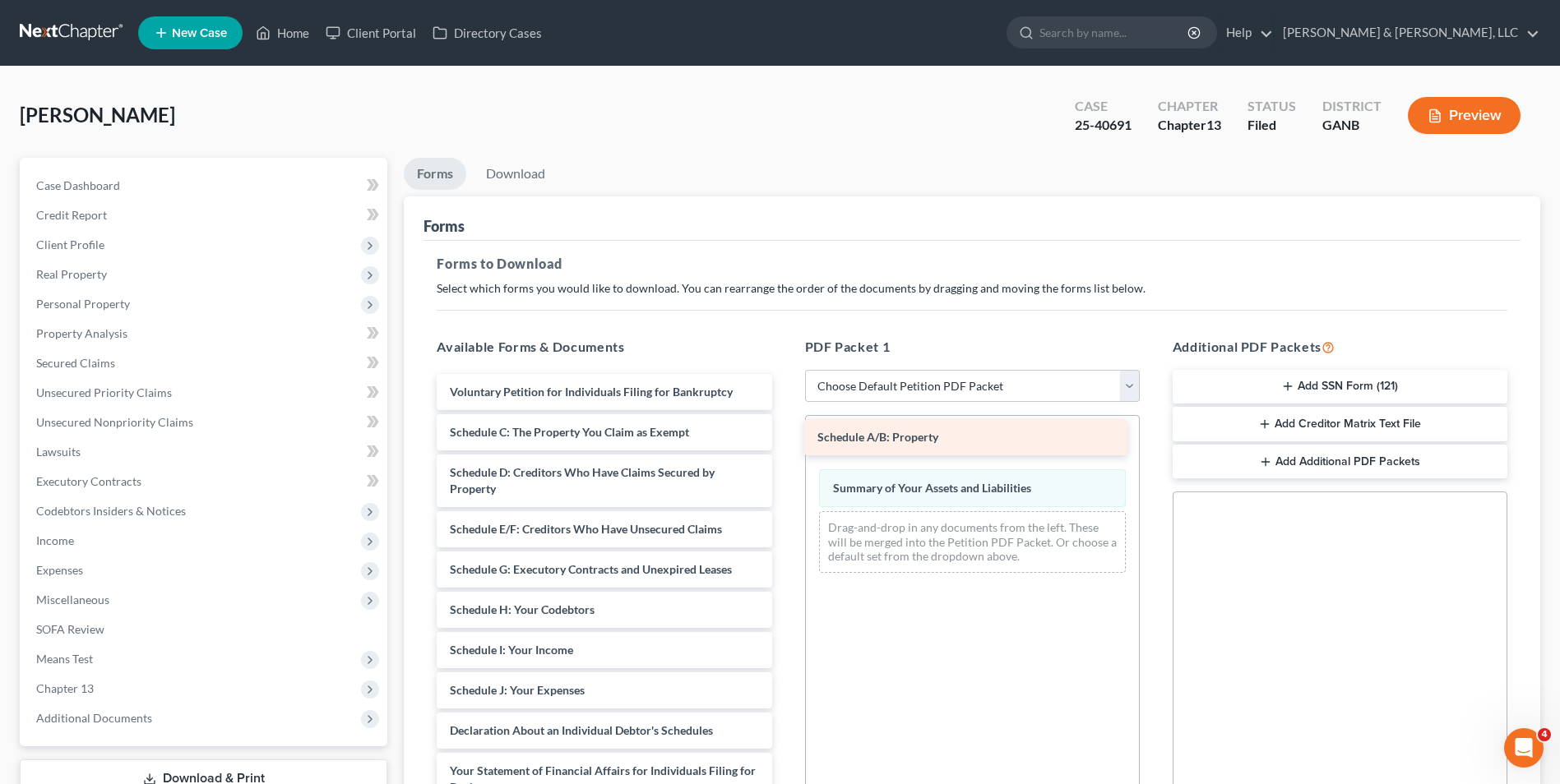
drag, startPoint x: 548, startPoint y: 434, endPoint x: 916, endPoint y: 440, distance: 368.0
click at [780, 440] on div "Schedule A/B: Property Voluntary Petition for Individuals Filing for Bankruptcy…" at bounding box center [604, 699] width 361 height 649
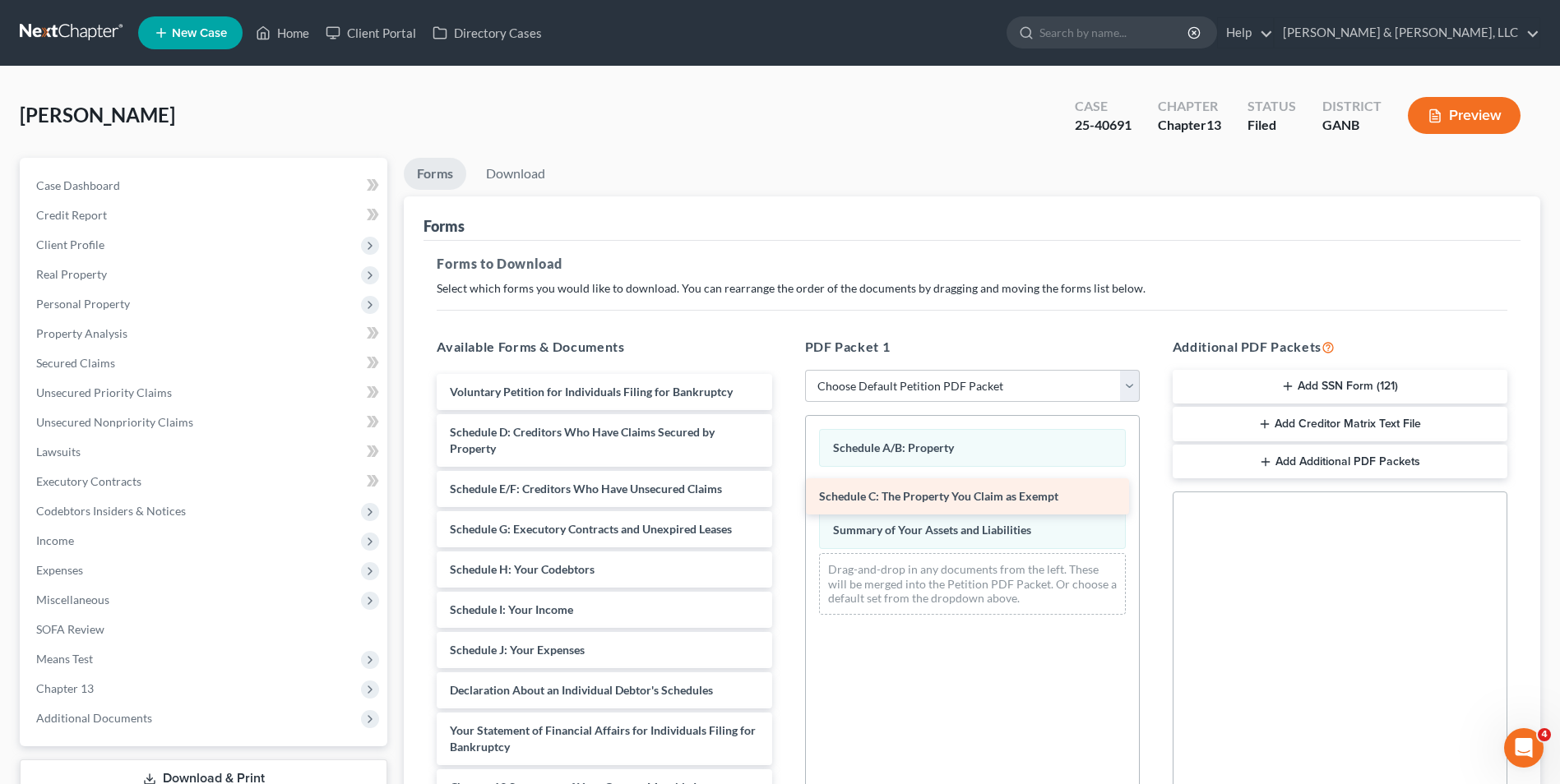
drag, startPoint x: 648, startPoint y: 435, endPoint x: 1017, endPoint y: 500, distance: 374.7
click at [780, 500] on div "Schedule C: The Property You Claim as Exempt Voluntary Petition for Individuals…" at bounding box center [604, 678] width 361 height 609
click at [780, 684] on div "Schedule A/B: Property Schedule C: The Property You Claim as Exempt Summary of …" at bounding box center [972, 641] width 335 height 452
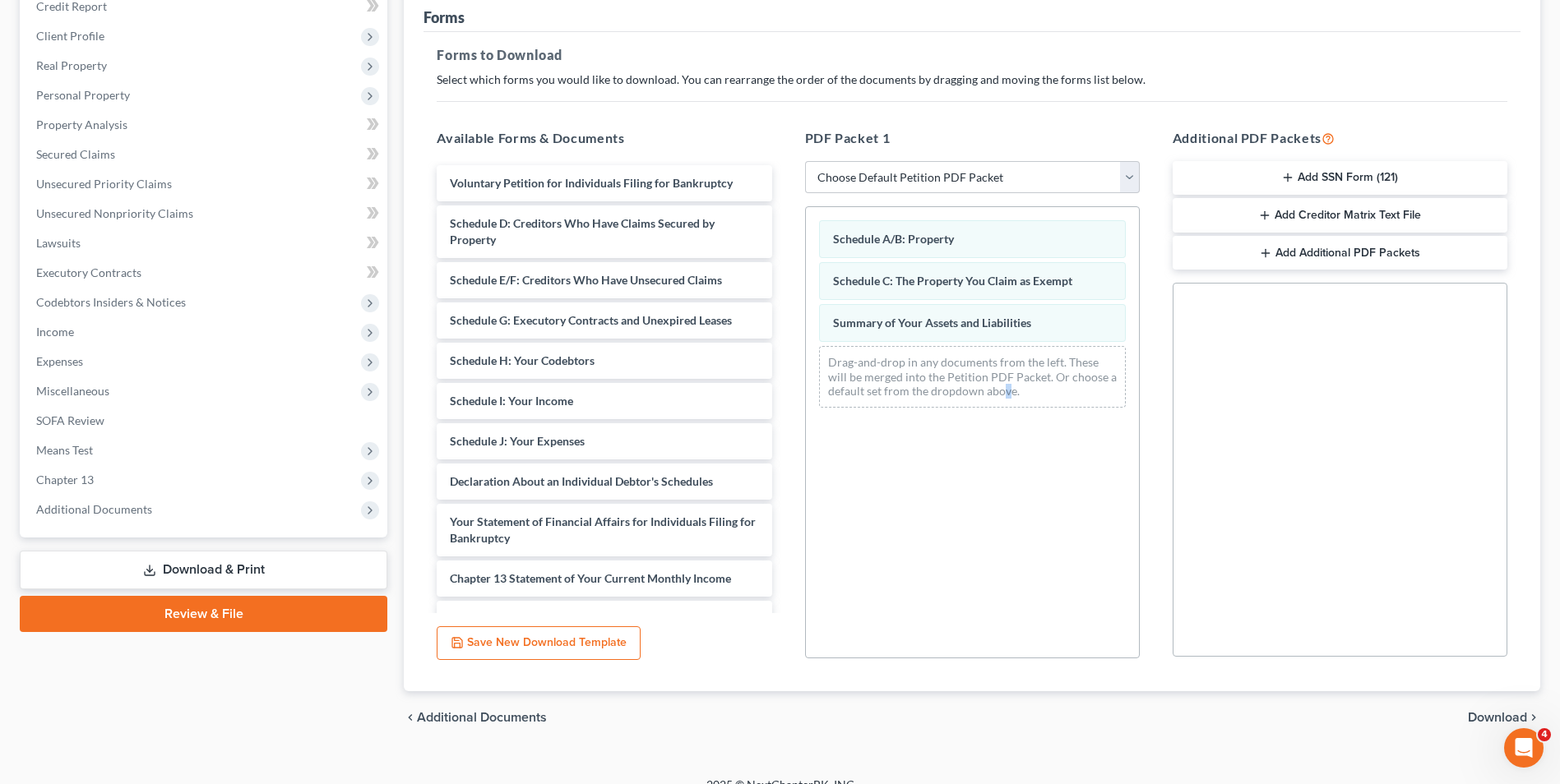
scroll to position [231, 0]
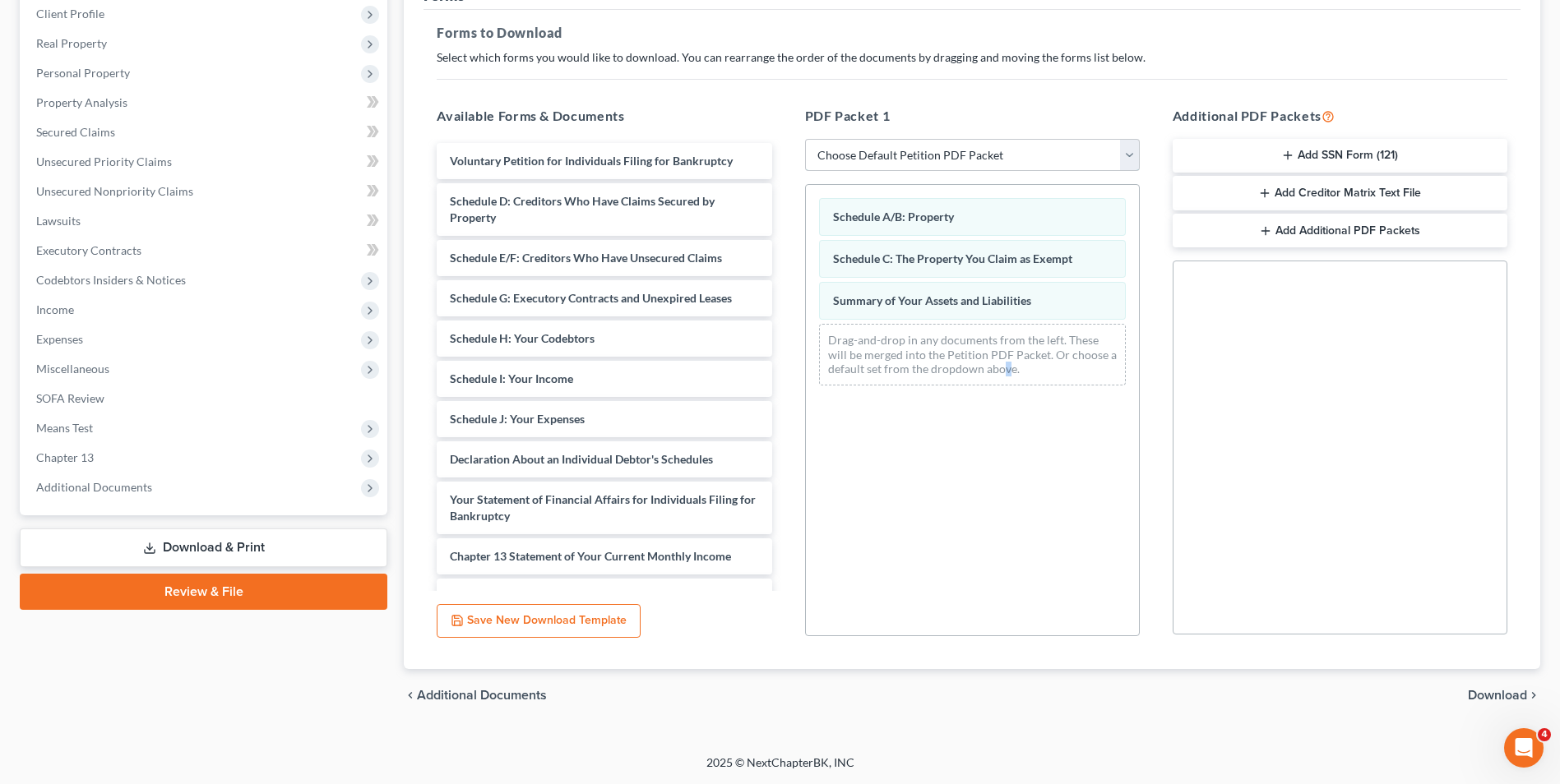
click at [780, 149] on select "Choose Default Petition PDF Packet Complete Bankruptcy Petition (all forms and …" at bounding box center [972, 155] width 335 height 33
select select "2"
click at [780, 139] on select "Choose Default Petition PDF Packet Complete Bankruptcy Petition (all forms and …" at bounding box center [972, 155] width 335 height 33
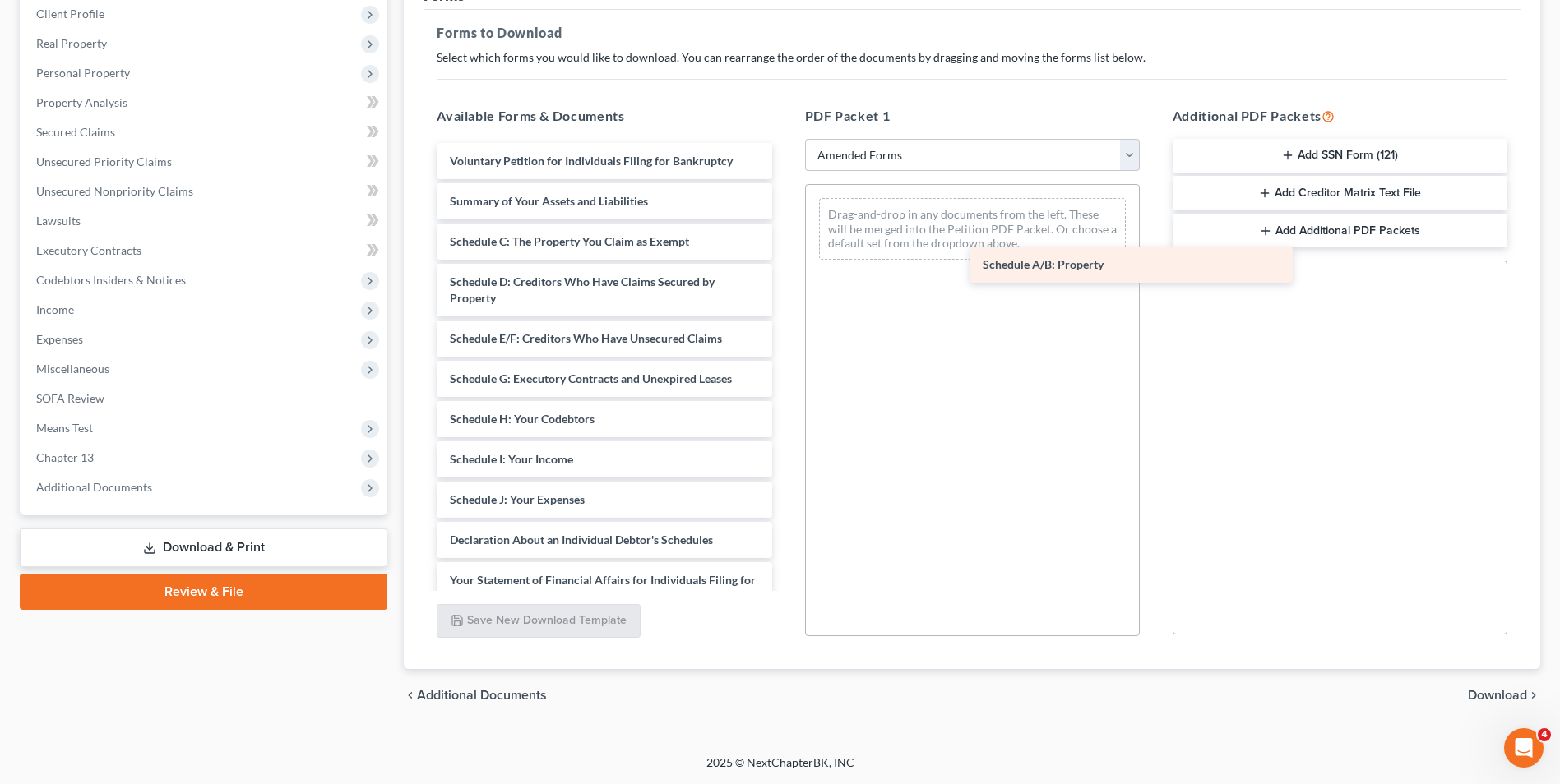
drag, startPoint x: 618, startPoint y: 240, endPoint x: 1150, endPoint y: 264, distance: 532.5
click at [780, 264] on div "Schedule A/B: Property Voluntary Petition for Individuals Filing for Bankruptcy…" at bounding box center [604, 488] width 361 height 690
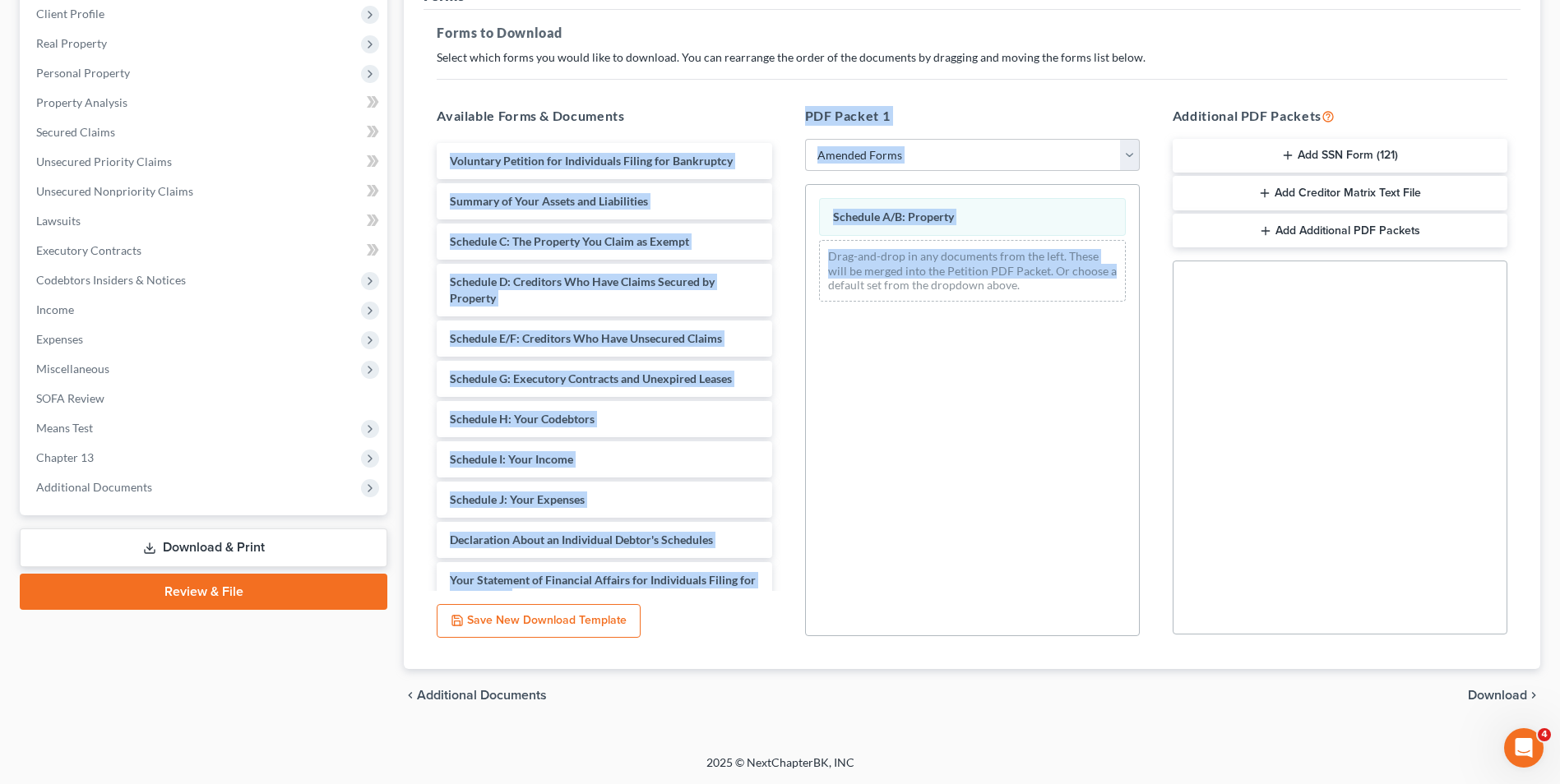
drag, startPoint x: 1139, startPoint y: 268, endPoint x: 1089, endPoint y: 267, distance: 50.0
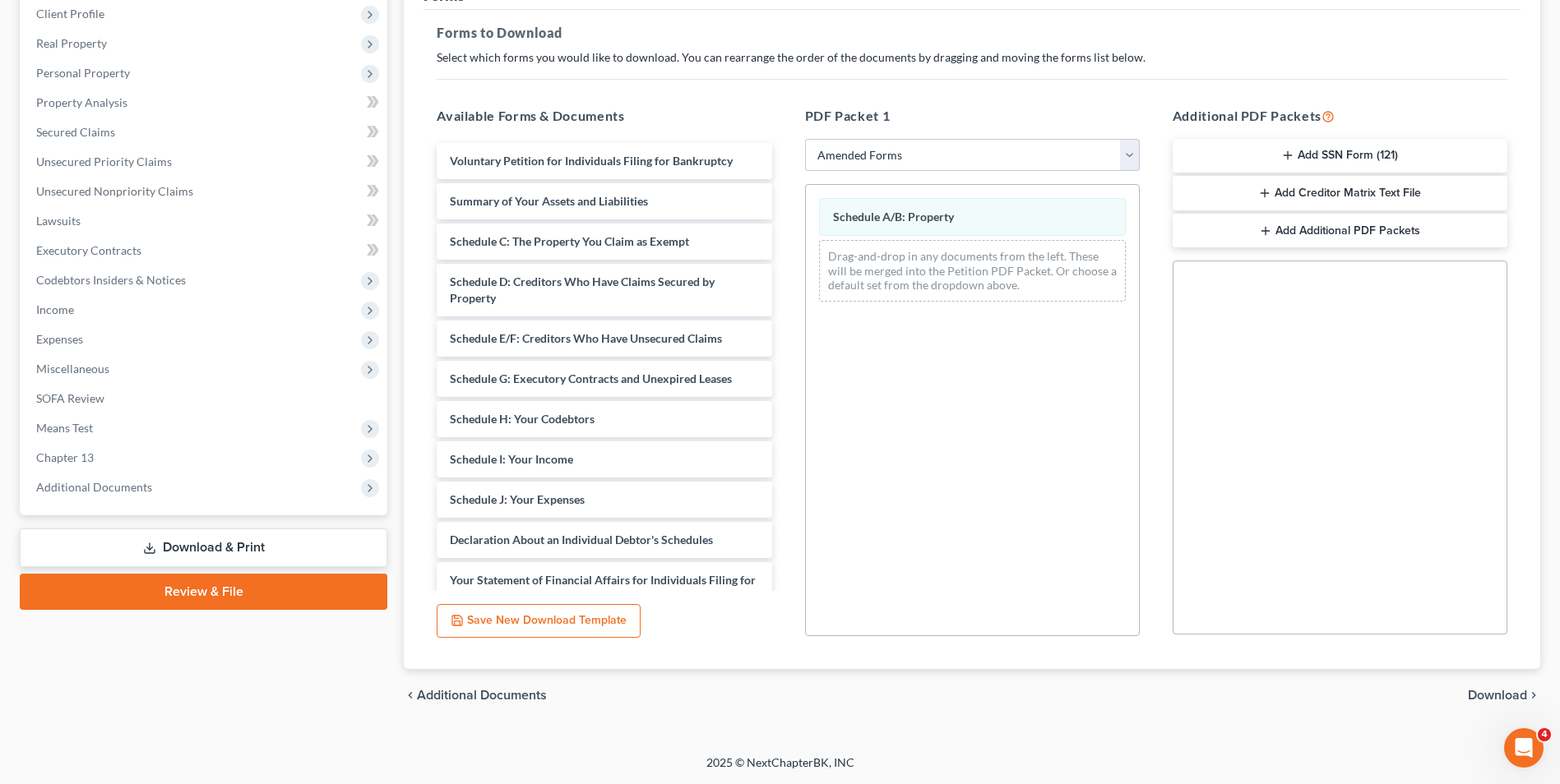
click at [780, 337] on div "Schedule A/B: Property Drag-and-drop in any documents from the left. These will…" at bounding box center [972, 410] width 335 height 452
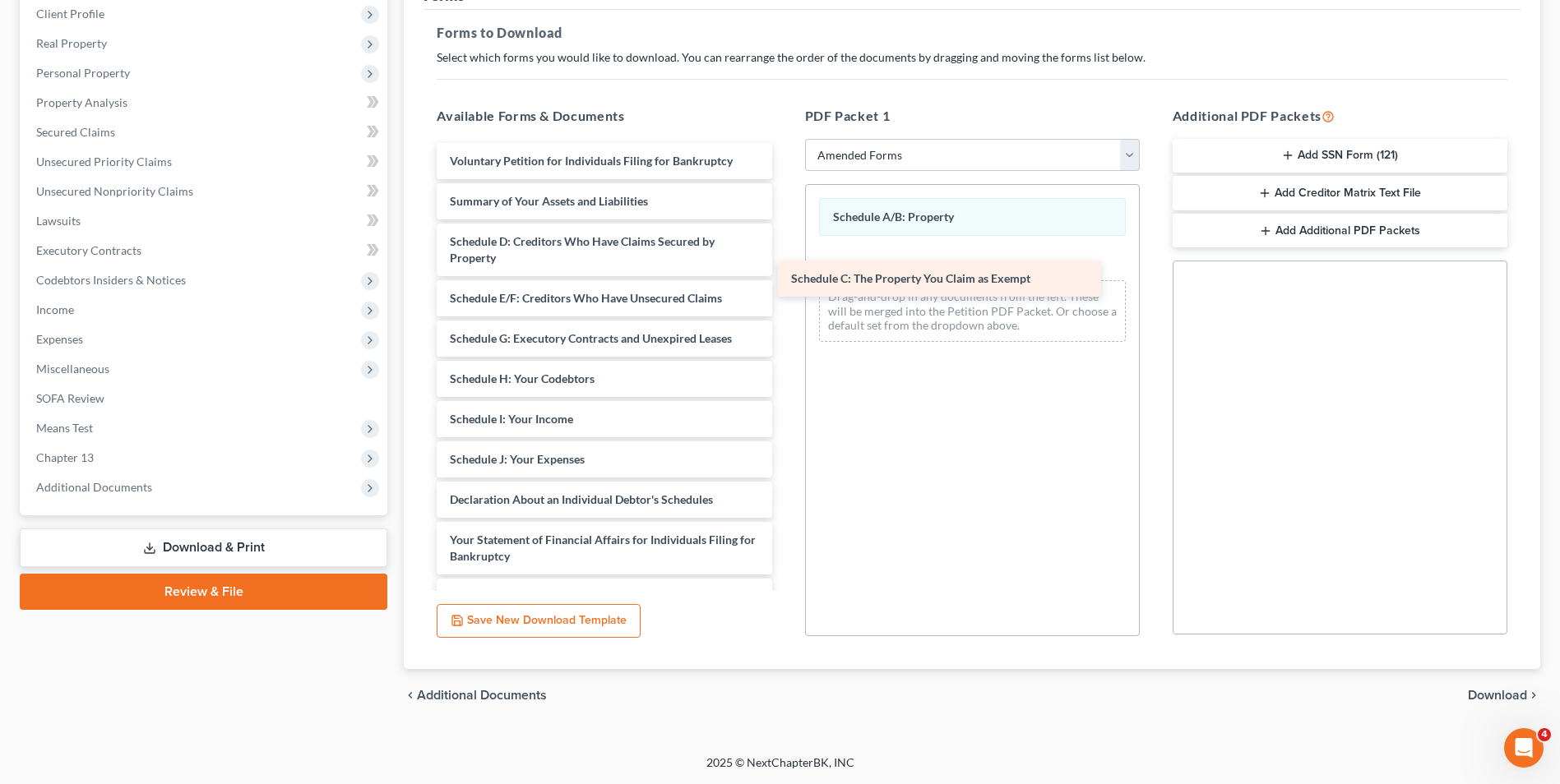
drag, startPoint x: 600, startPoint y: 241, endPoint x: 942, endPoint y: 278, distance: 344.0
click at [780, 278] on div "Schedule C: The Property You Claim as Exempt Voluntary Petition for Individuals…" at bounding box center [604, 468] width 361 height 649
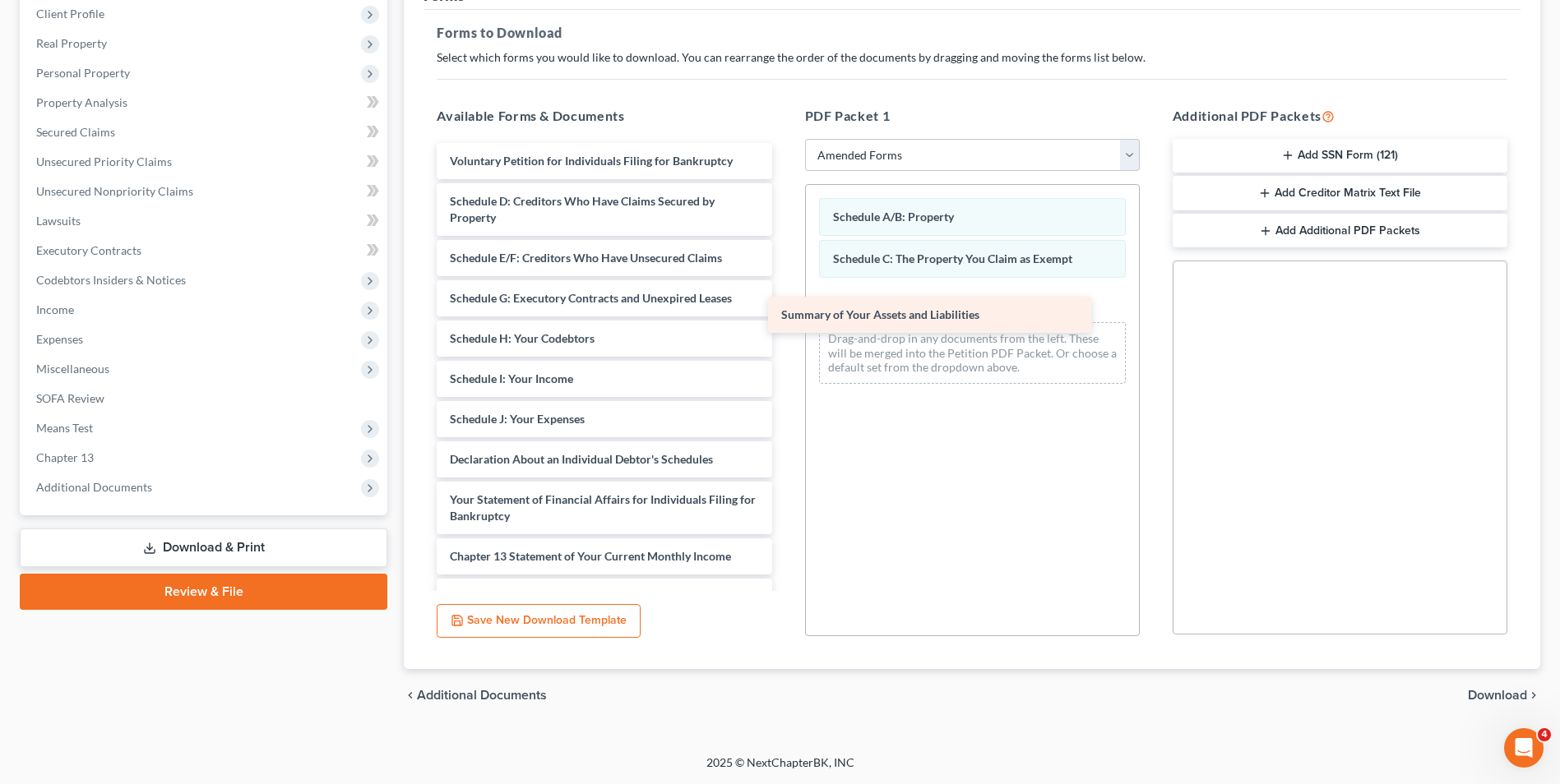
drag, startPoint x: 612, startPoint y: 198, endPoint x: 979, endPoint y: 312, distance: 384.3
click at [780, 312] on div "Summary of Your Assets and Liabilities Voluntary Petition for Individuals Filin…" at bounding box center [604, 447] width 361 height 609
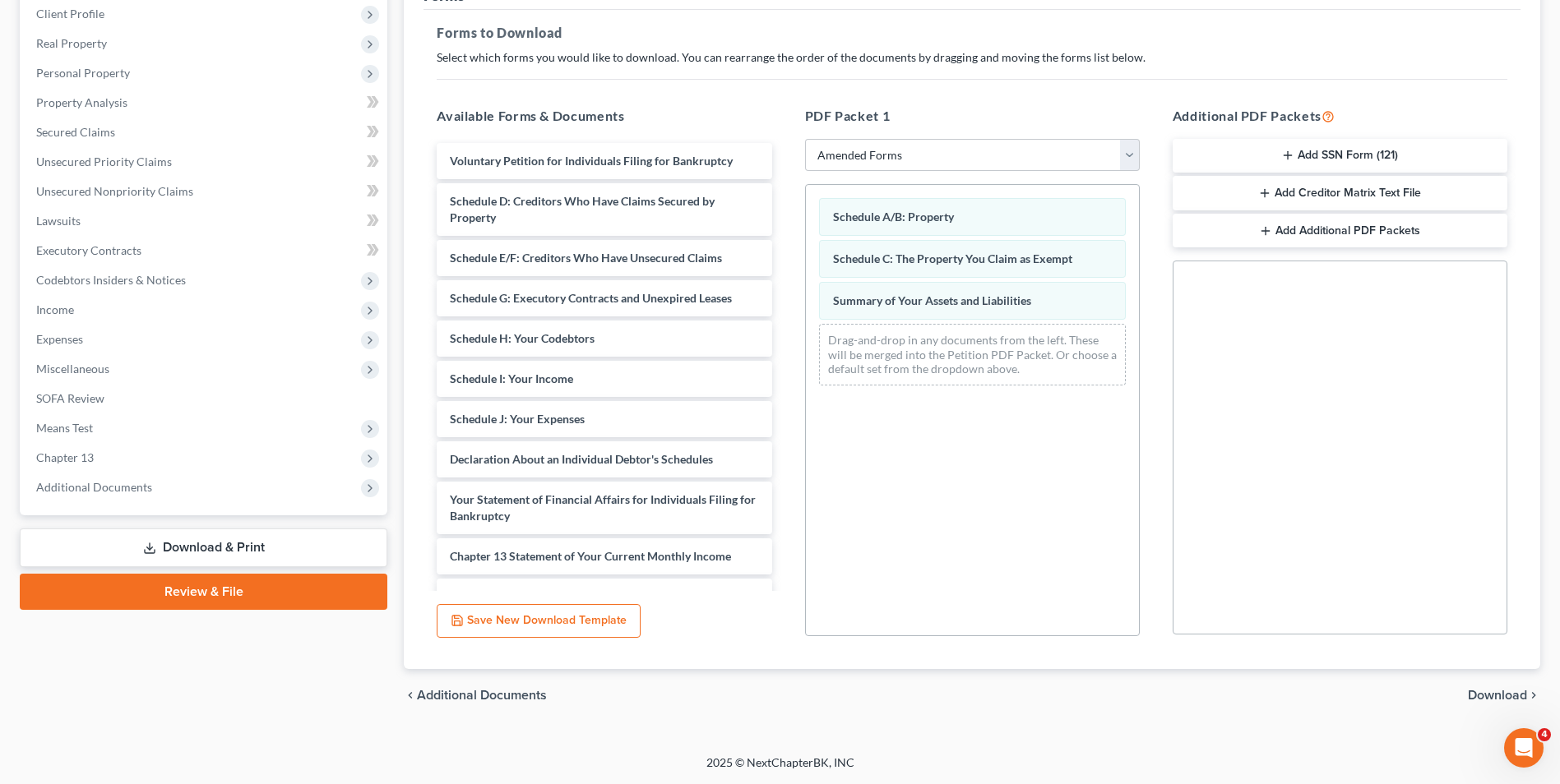
click at [780, 692] on span "Download" at bounding box center [1497, 695] width 59 height 13
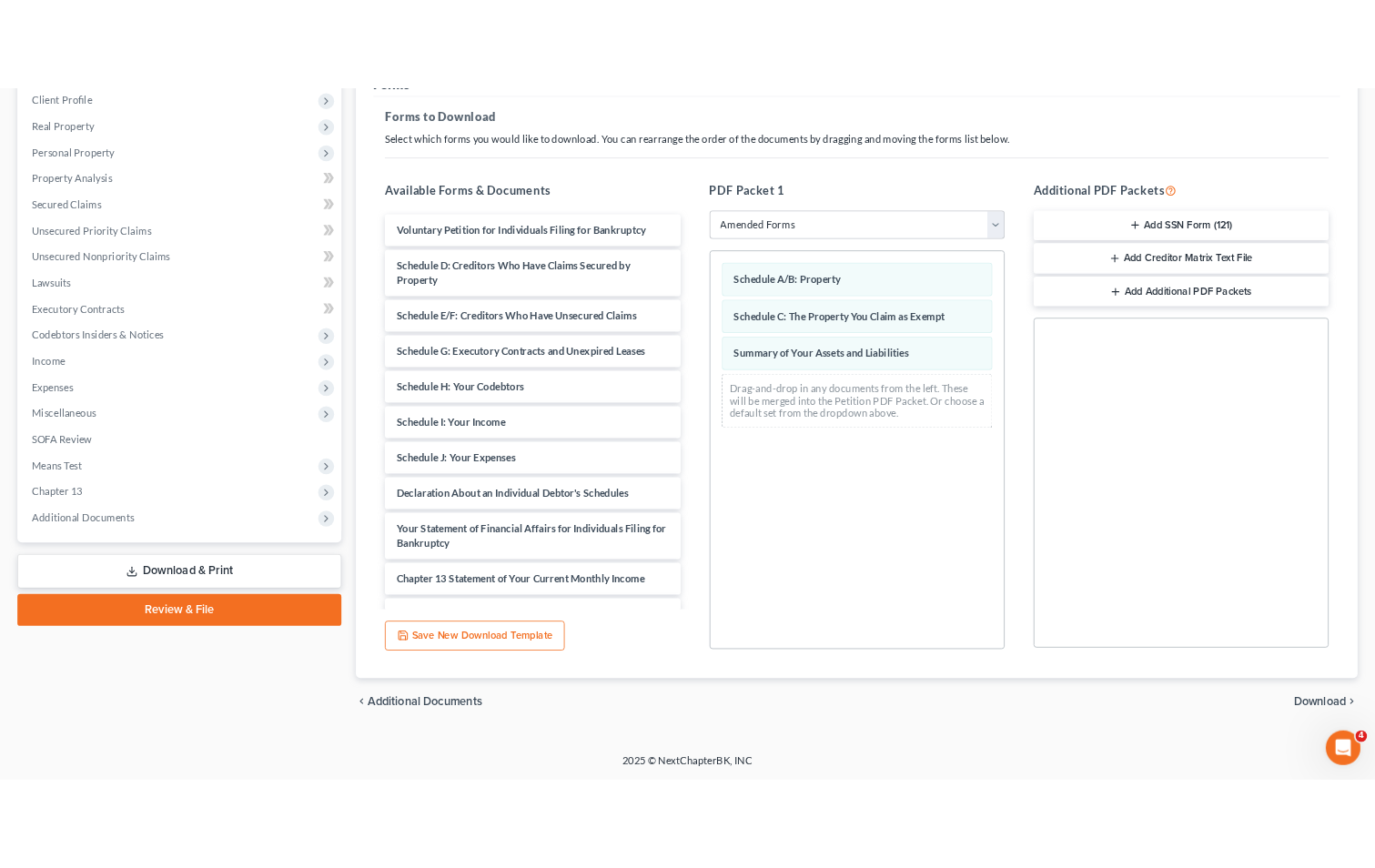
scroll to position [132, 0]
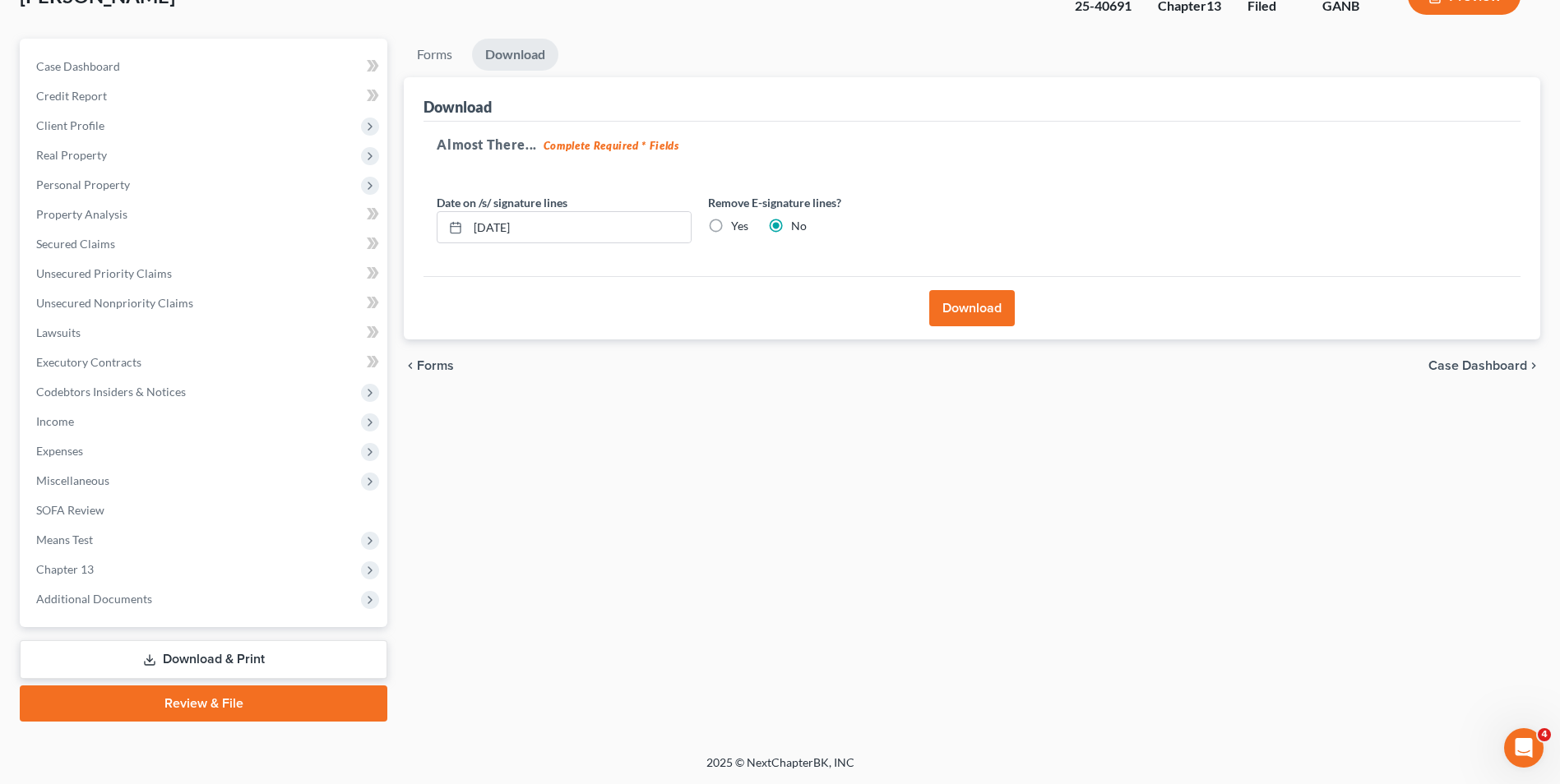
click at [780, 303] on button "Download" at bounding box center [972, 308] width 86 height 36
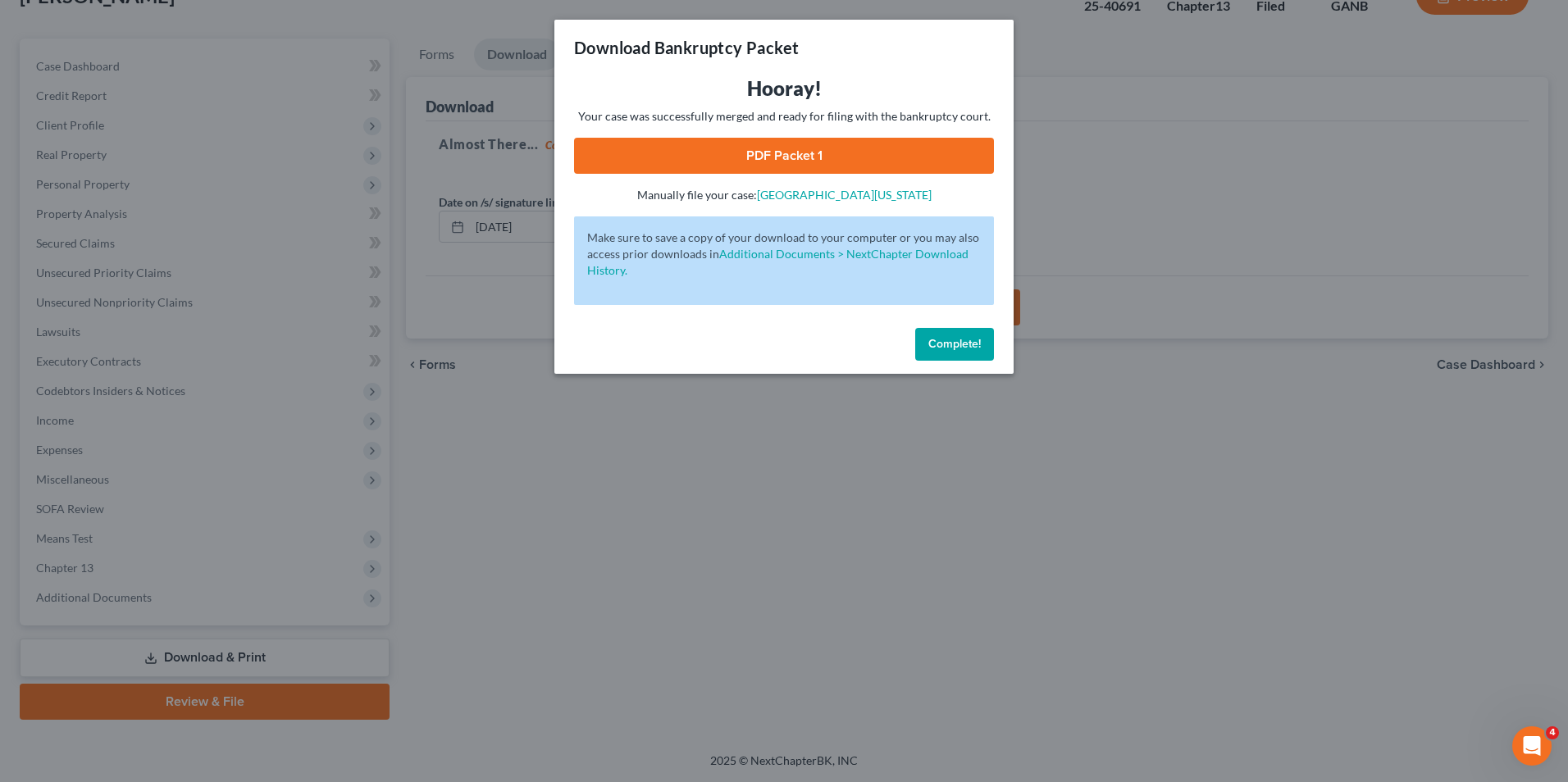
click at [778, 151] on link "PDF Packet 1" at bounding box center [784, 156] width 420 height 36
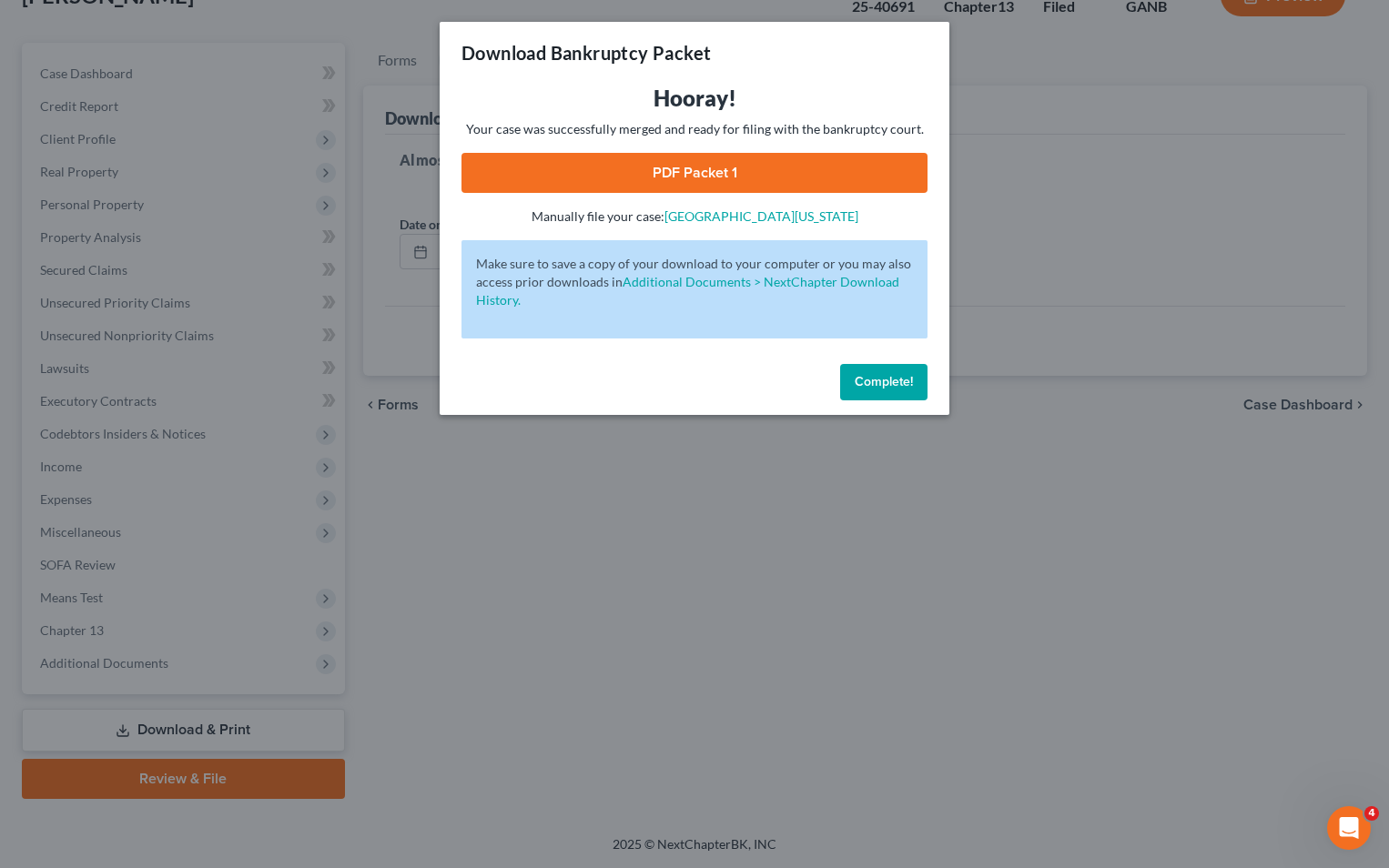
click at [863, 378] on span "Complete!" at bounding box center [883, 381] width 58 height 15
